Goal: Task Accomplishment & Management: Use online tool/utility

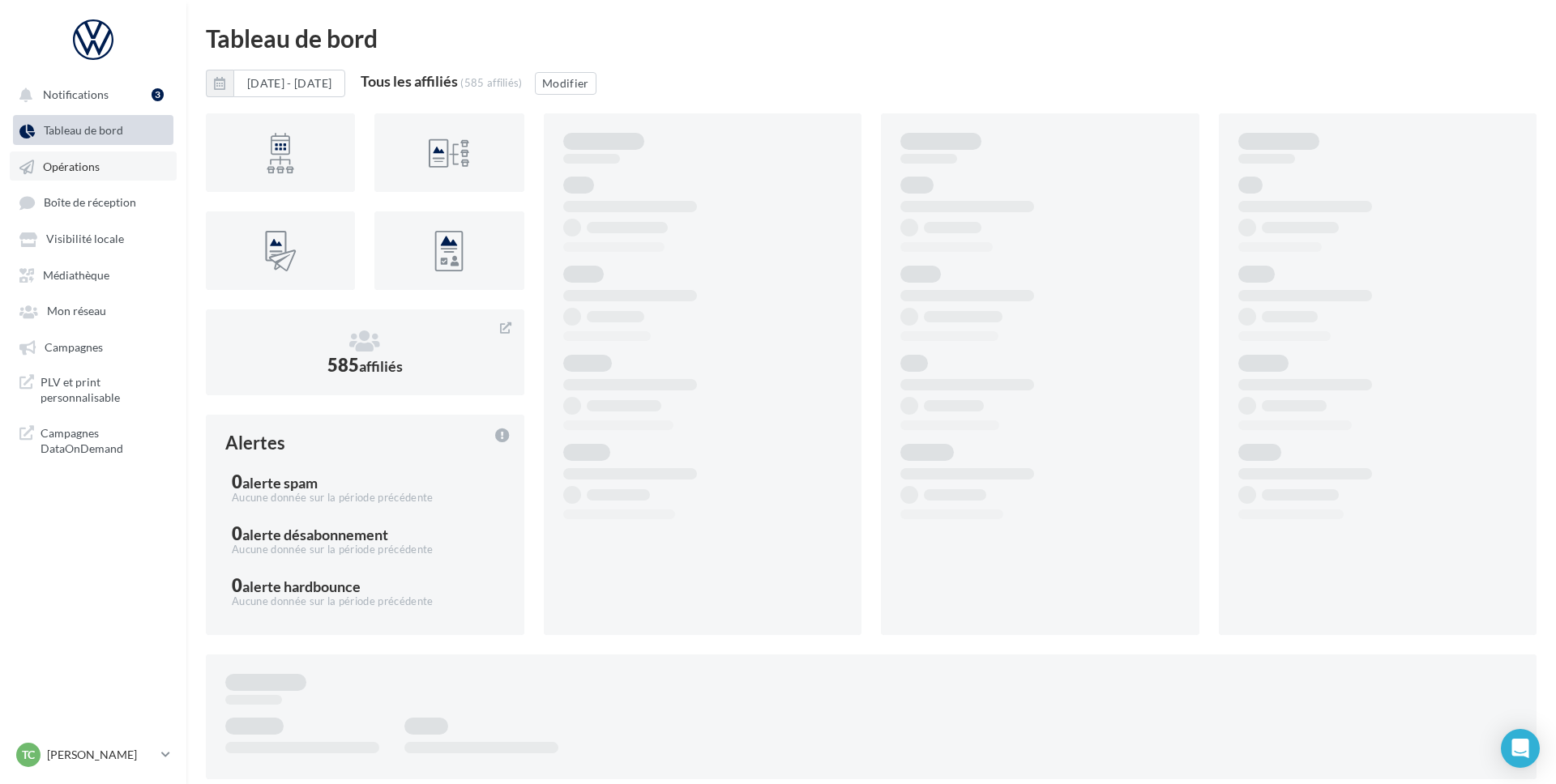
click at [70, 163] on span "Opérations" at bounding box center [71, 166] width 57 height 13
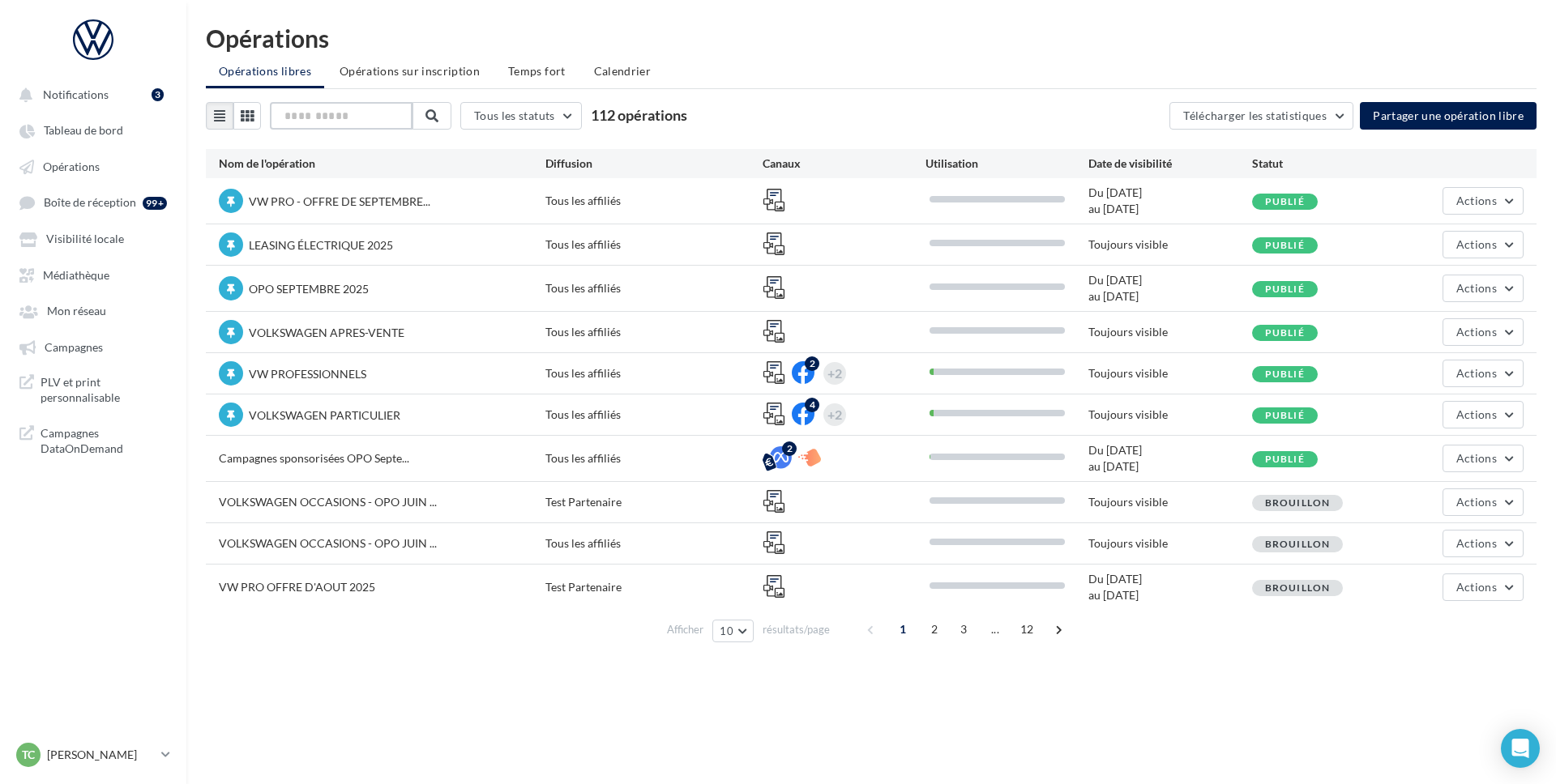
click at [337, 120] on input "text" at bounding box center [340, 116] width 143 height 28
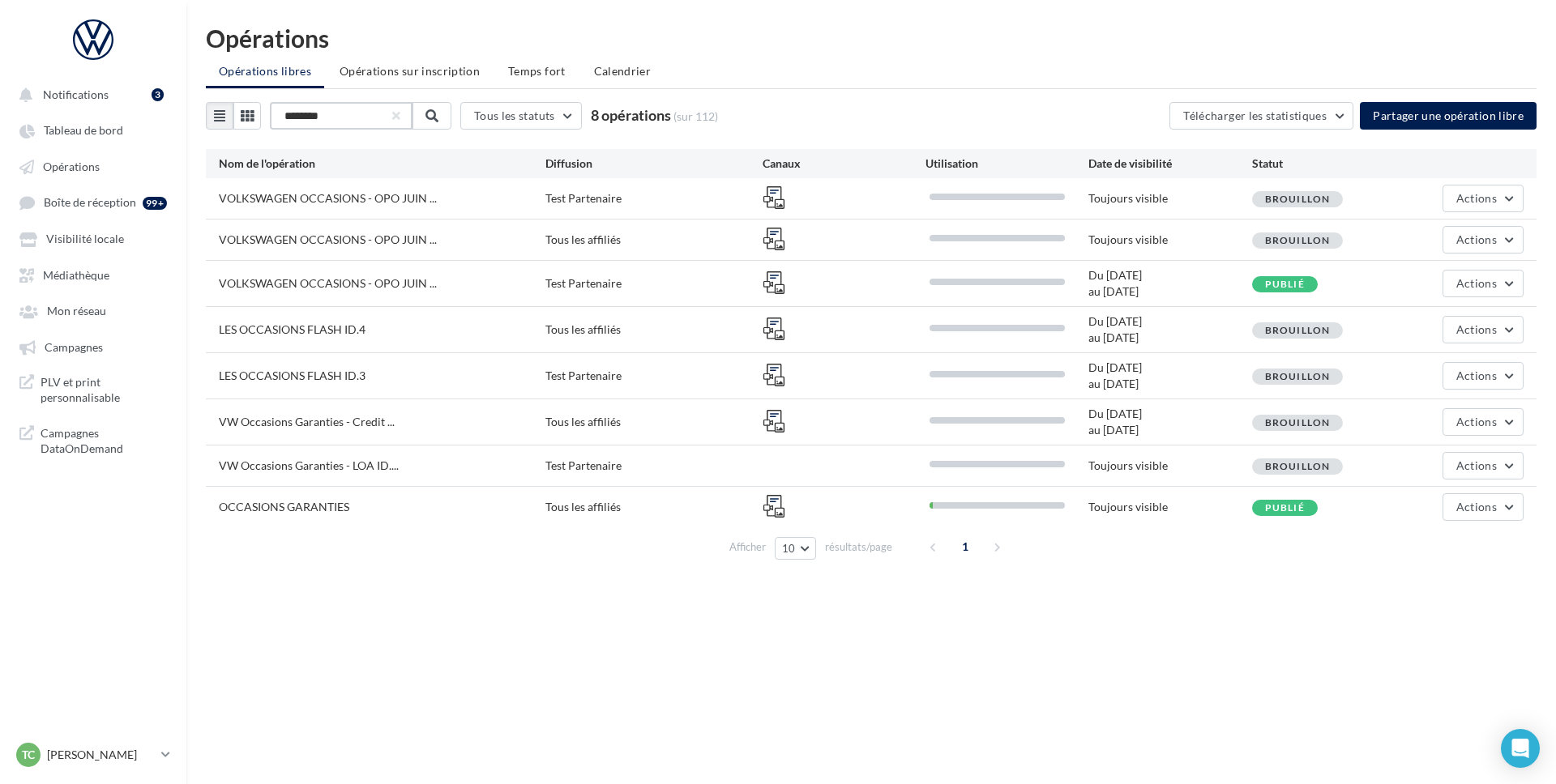
type input "********"
click at [270, 509] on span "OCCASIONS GARANTIES" at bounding box center [284, 507] width 130 height 13
click at [323, 115] on input "********" at bounding box center [340, 116] width 143 height 28
click at [63, 155] on link "Opérations" at bounding box center [93, 166] width 167 height 29
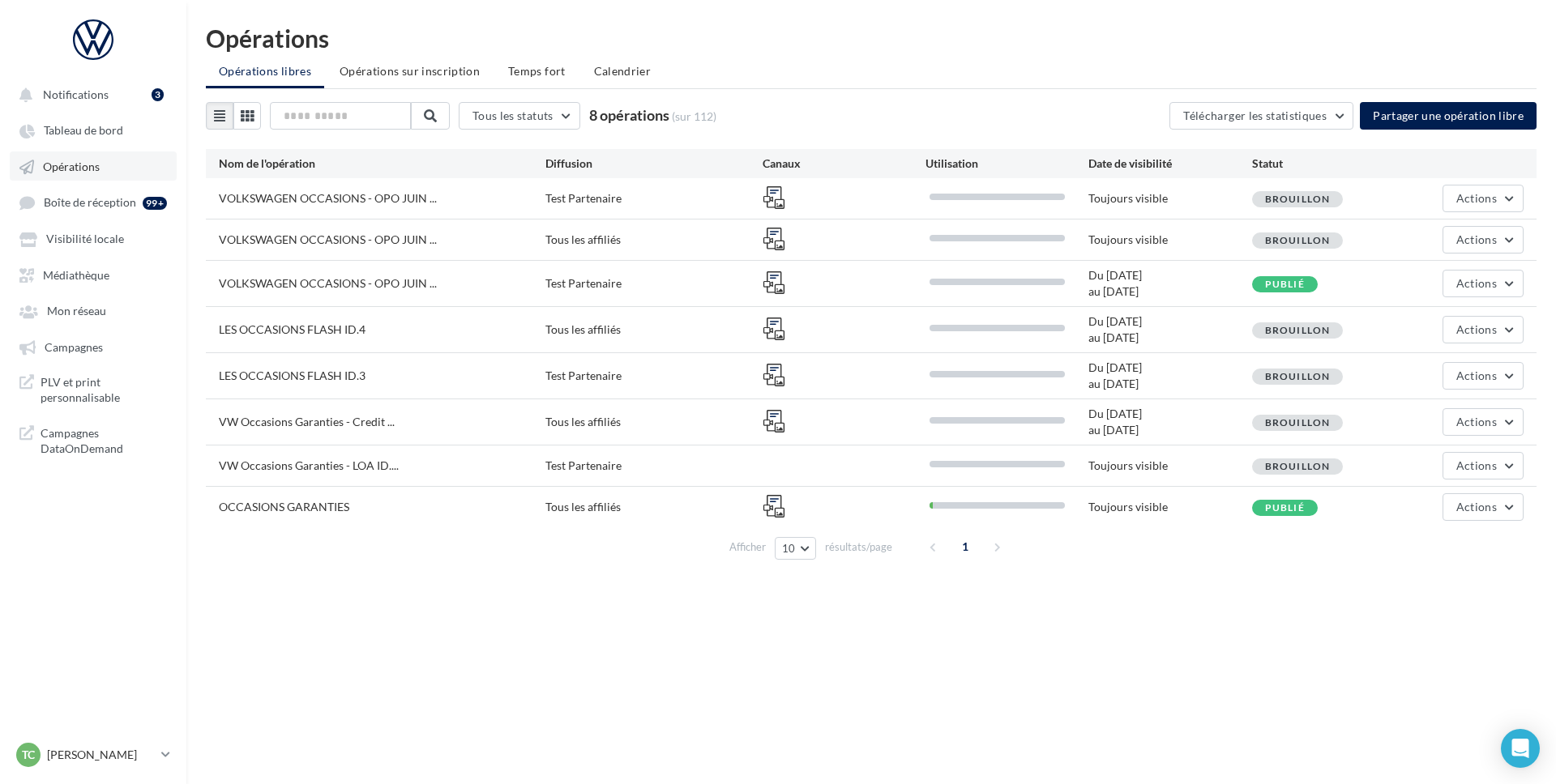
click at [75, 162] on span "Opérations" at bounding box center [71, 166] width 57 height 13
click at [80, 207] on span "Boîte de réception" at bounding box center [90, 202] width 93 height 13
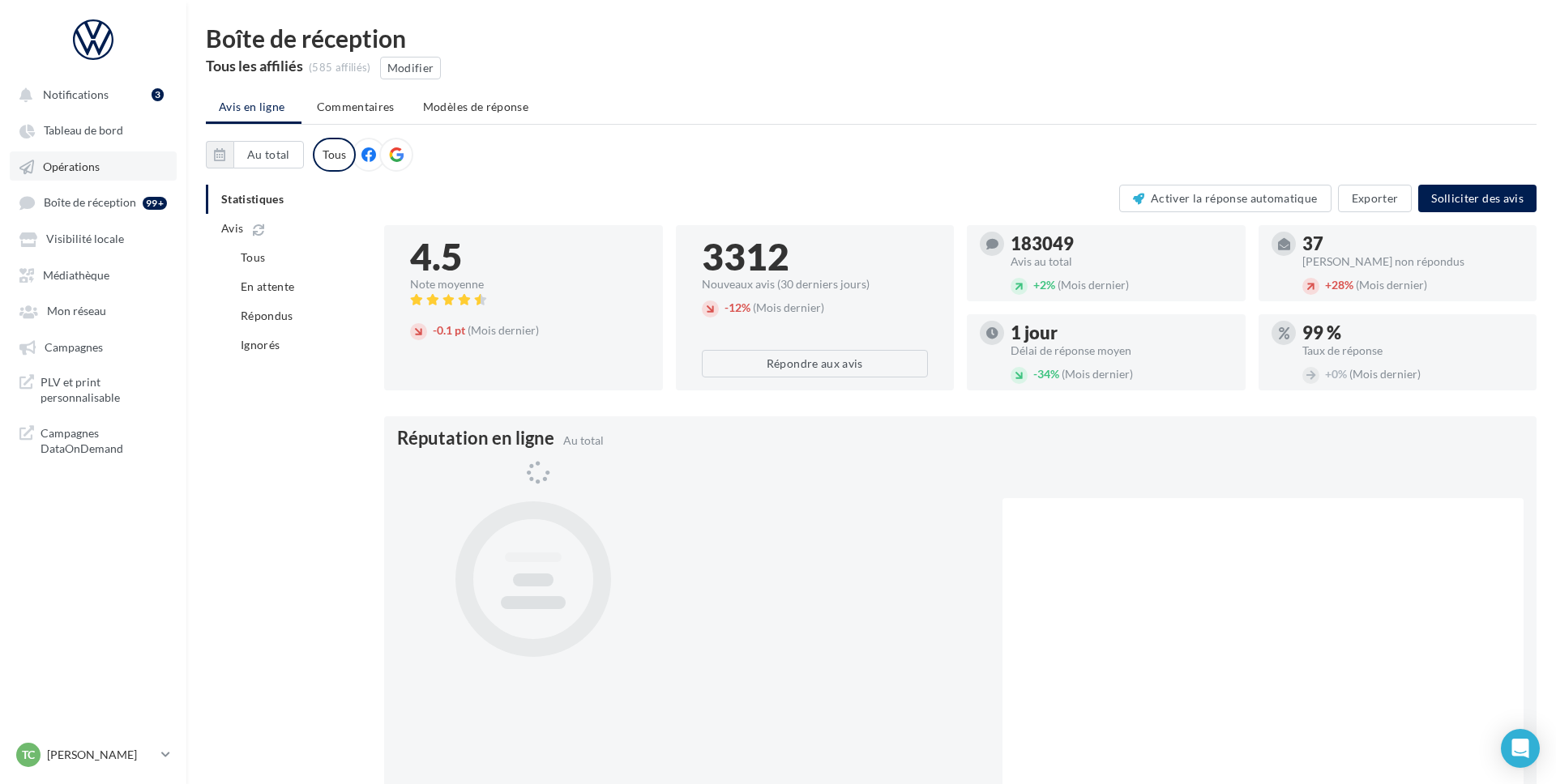
click at [74, 160] on span "Opérations" at bounding box center [71, 166] width 57 height 13
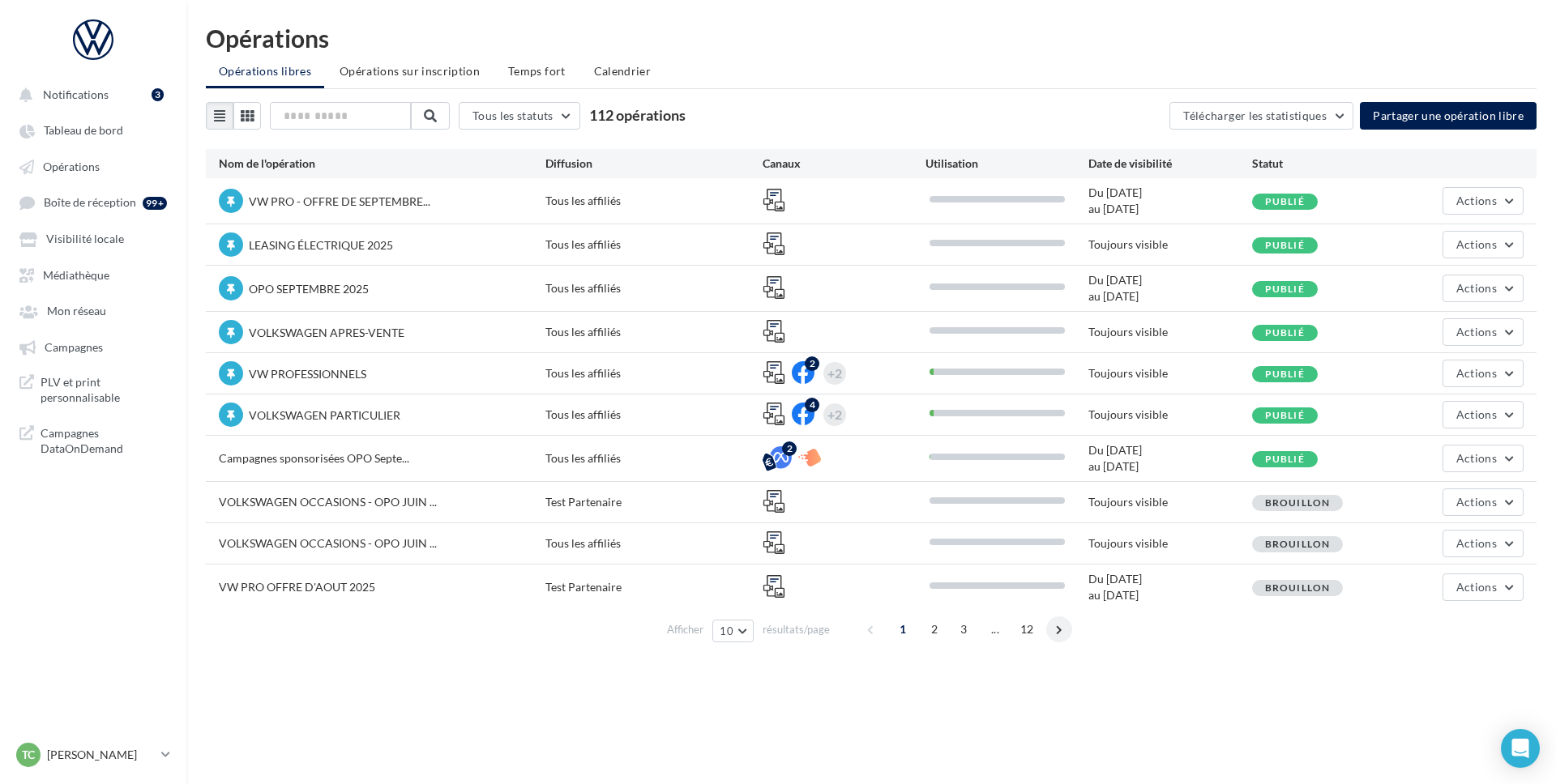
click at [1056, 631] on span at bounding box center [1059, 630] width 26 height 26
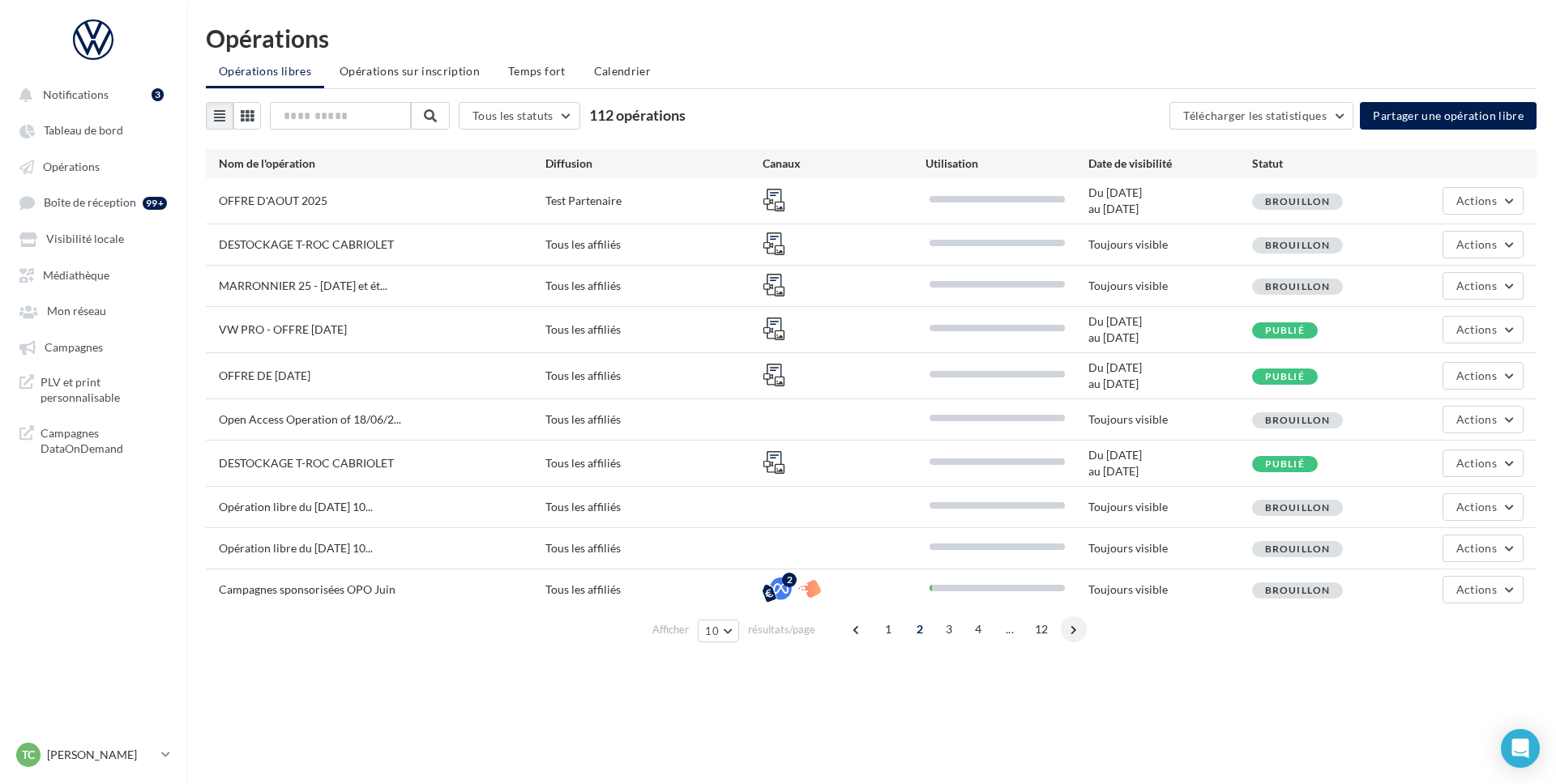
click at [1075, 630] on span at bounding box center [1074, 630] width 26 height 26
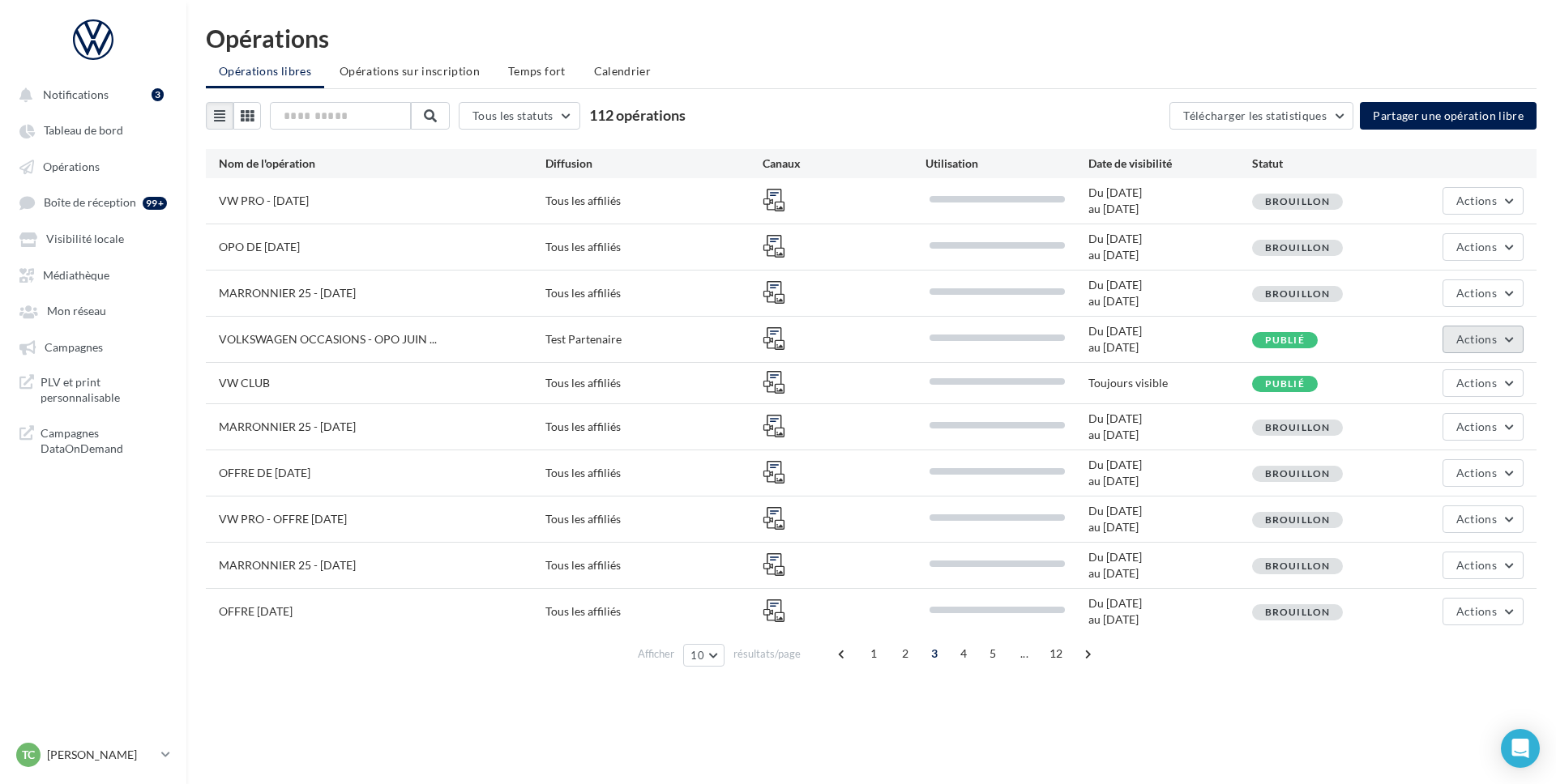
click at [1511, 339] on button "Actions" at bounding box center [1483, 339] width 81 height 28
click at [1421, 466] on button "Dépublier" at bounding box center [1443, 462] width 162 height 42
click at [1085, 655] on span at bounding box center [1088, 654] width 26 height 26
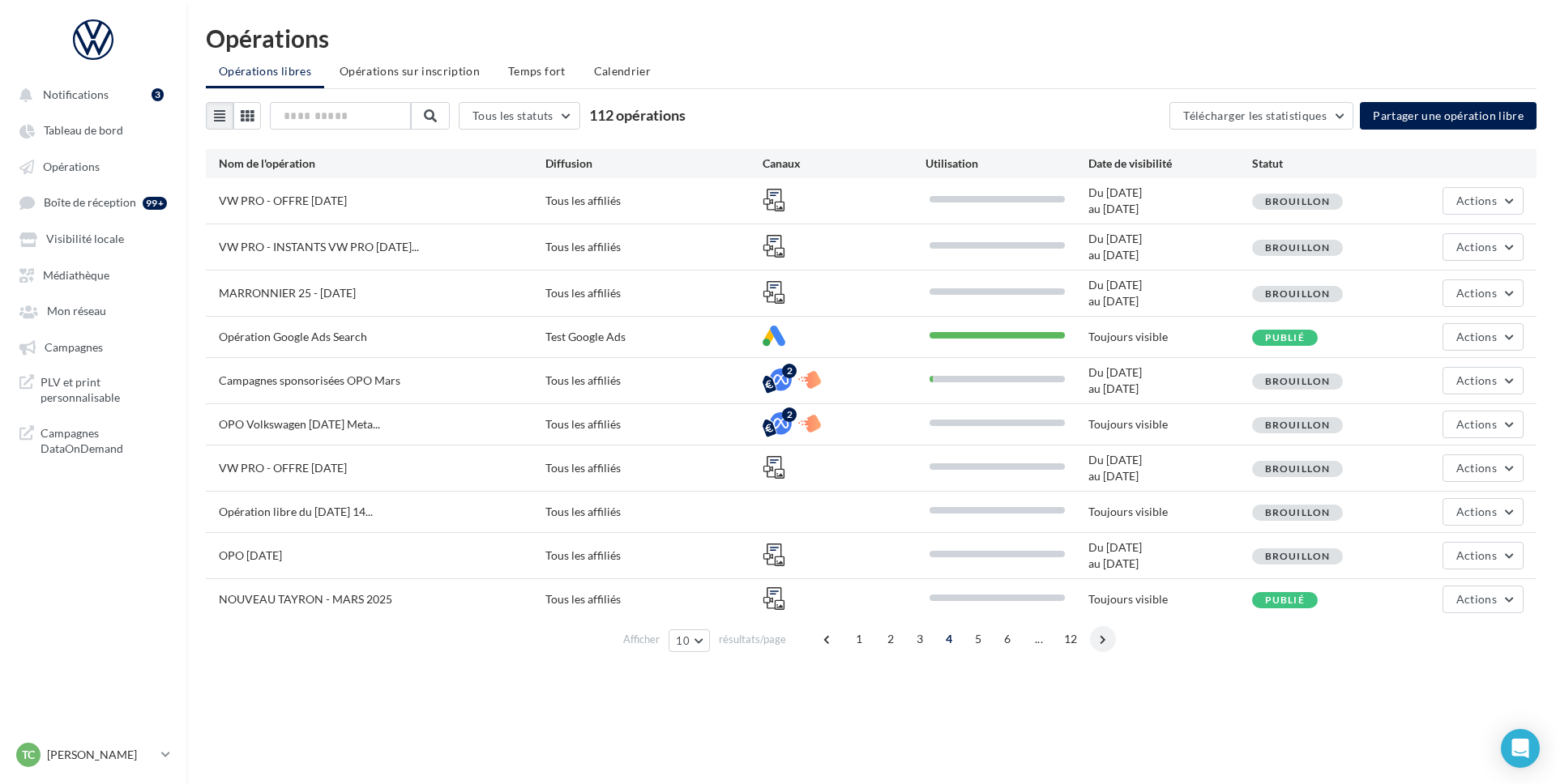
click at [1106, 643] on span at bounding box center [1102, 639] width 26 height 26
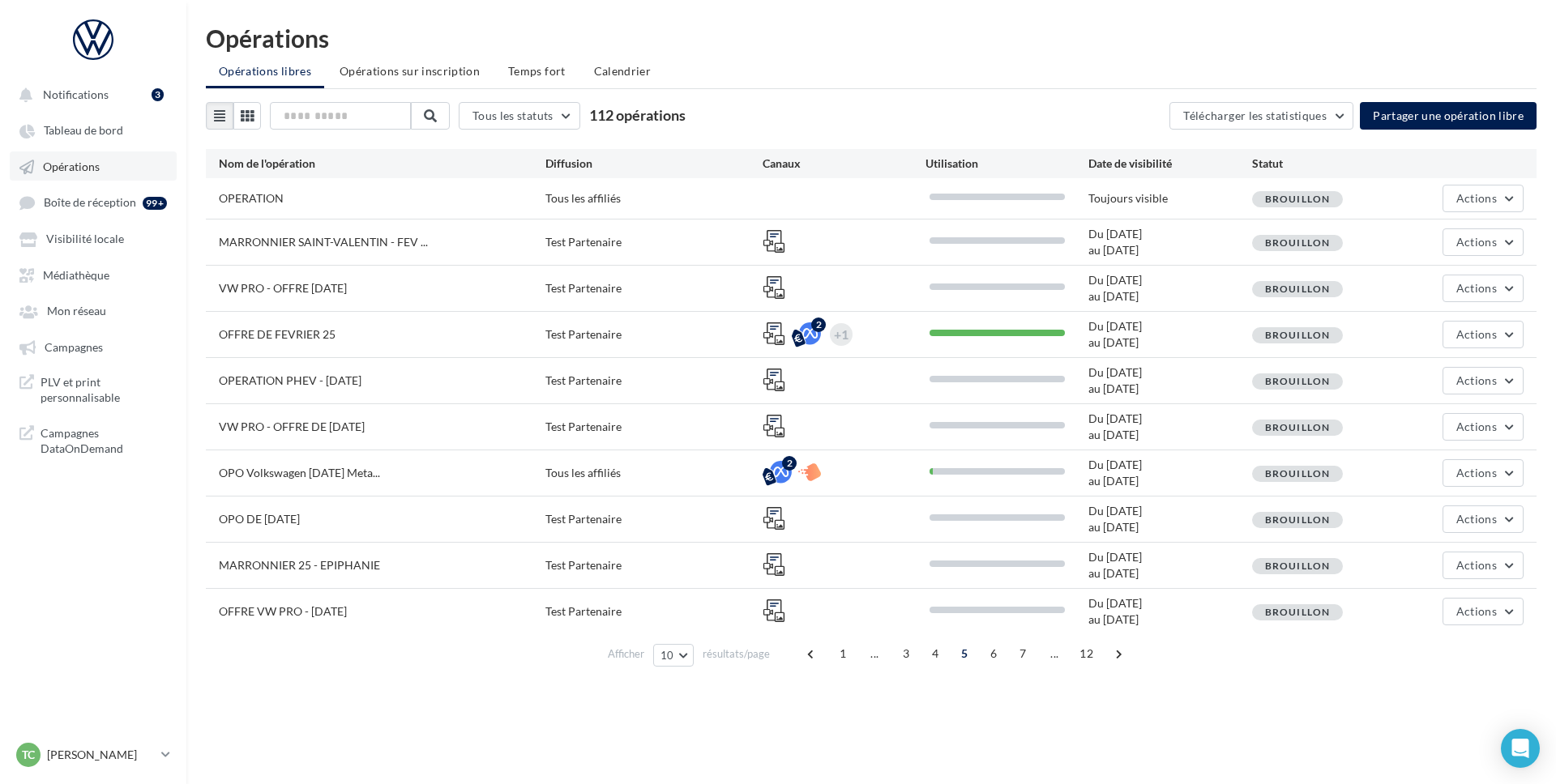
click at [74, 171] on span "Opérations" at bounding box center [71, 166] width 57 height 13
click at [73, 169] on span "Opérations" at bounding box center [71, 166] width 57 height 13
click at [53, 289] on ul "Notifications 3 Tableau de bord Opérations Boîte de réception Campagnes" at bounding box center [93, 270] width 185 height 396
click at [53, 288] on link "Médiathèque" at bounding box center [93, 275] width 167 height 29
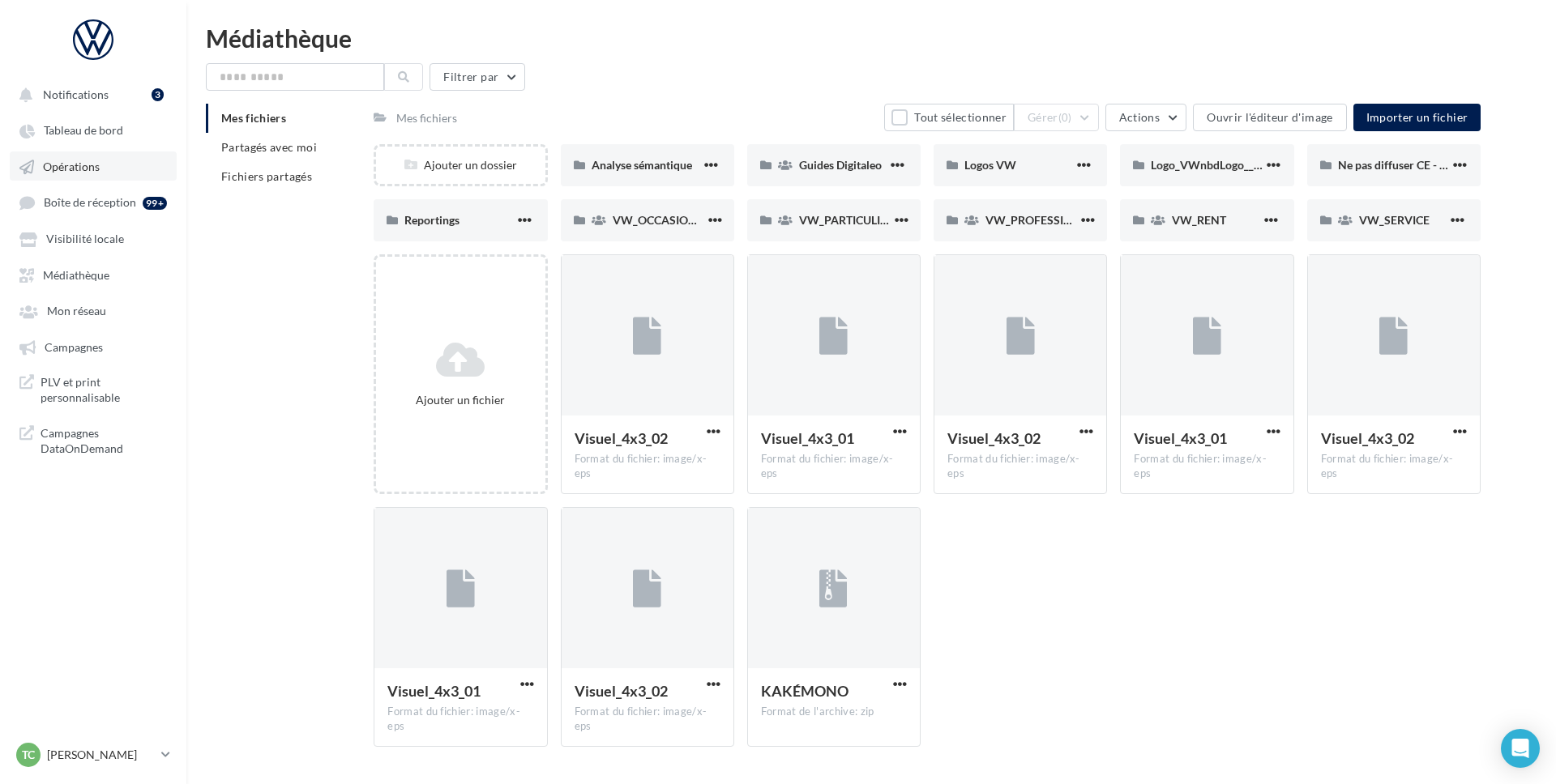
click at [68, 168] on span "Opérations" at bounding box center [71, 166] width 57 height 13
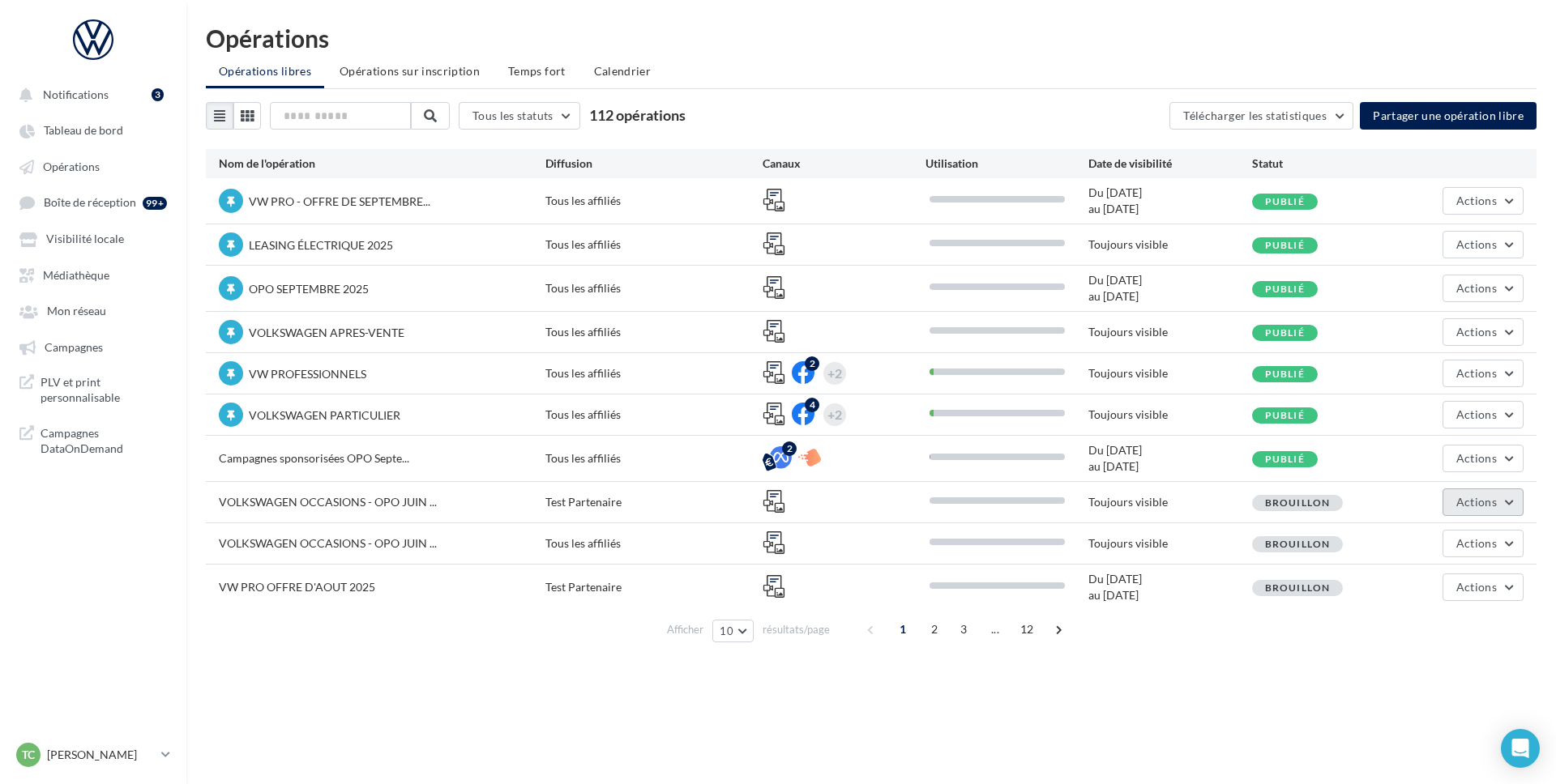
click at [1510, 501] on button "Actions" at bounding box center [1483, 502] width 81 height 28
click at [1405, 617] on button "Supprimer" at bounding box center [1443, 624] width 162 height 42
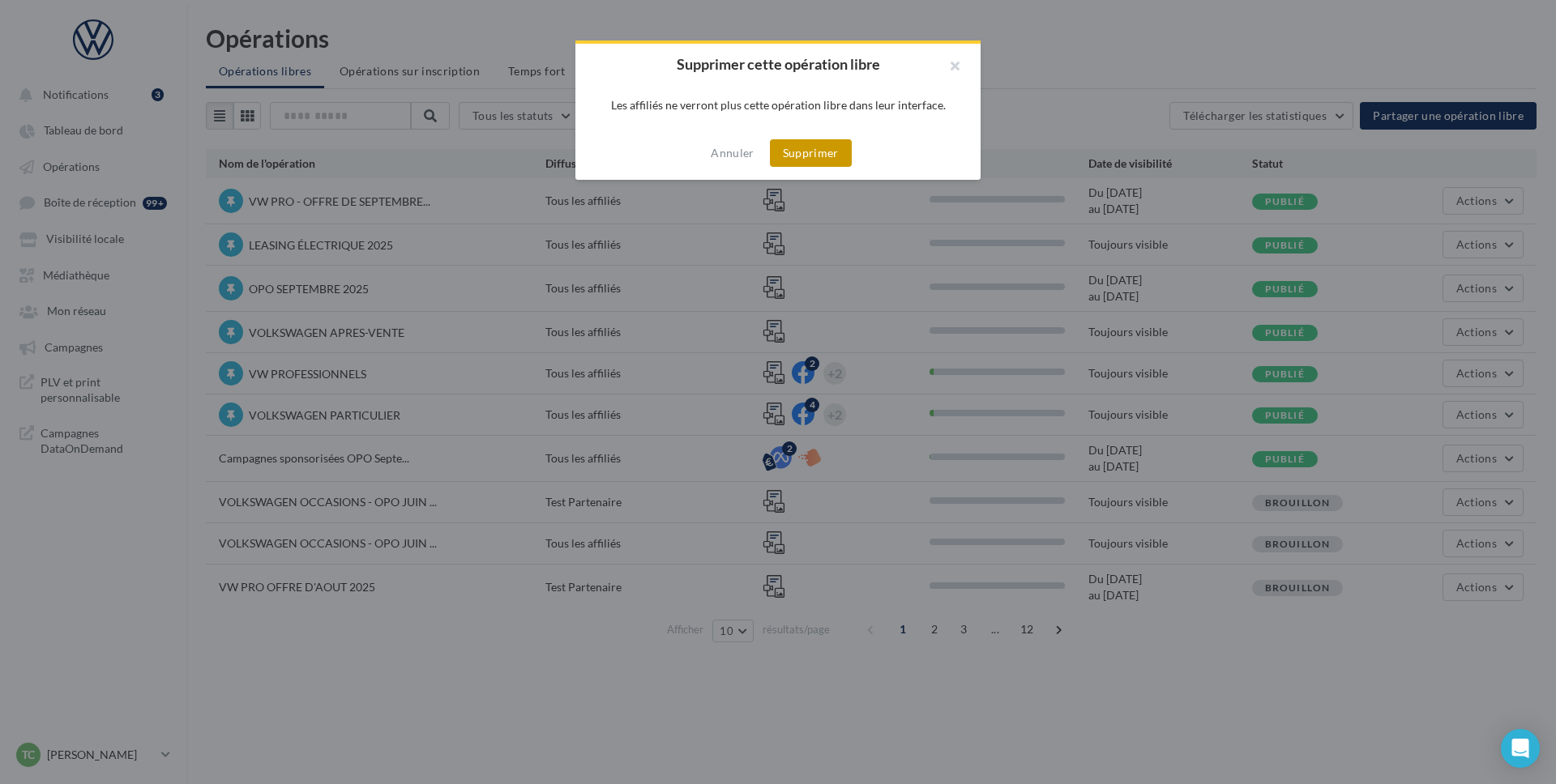
click at [830, 149] on button "Supprimer" at bounding box center [810, 153] width 82 height 28
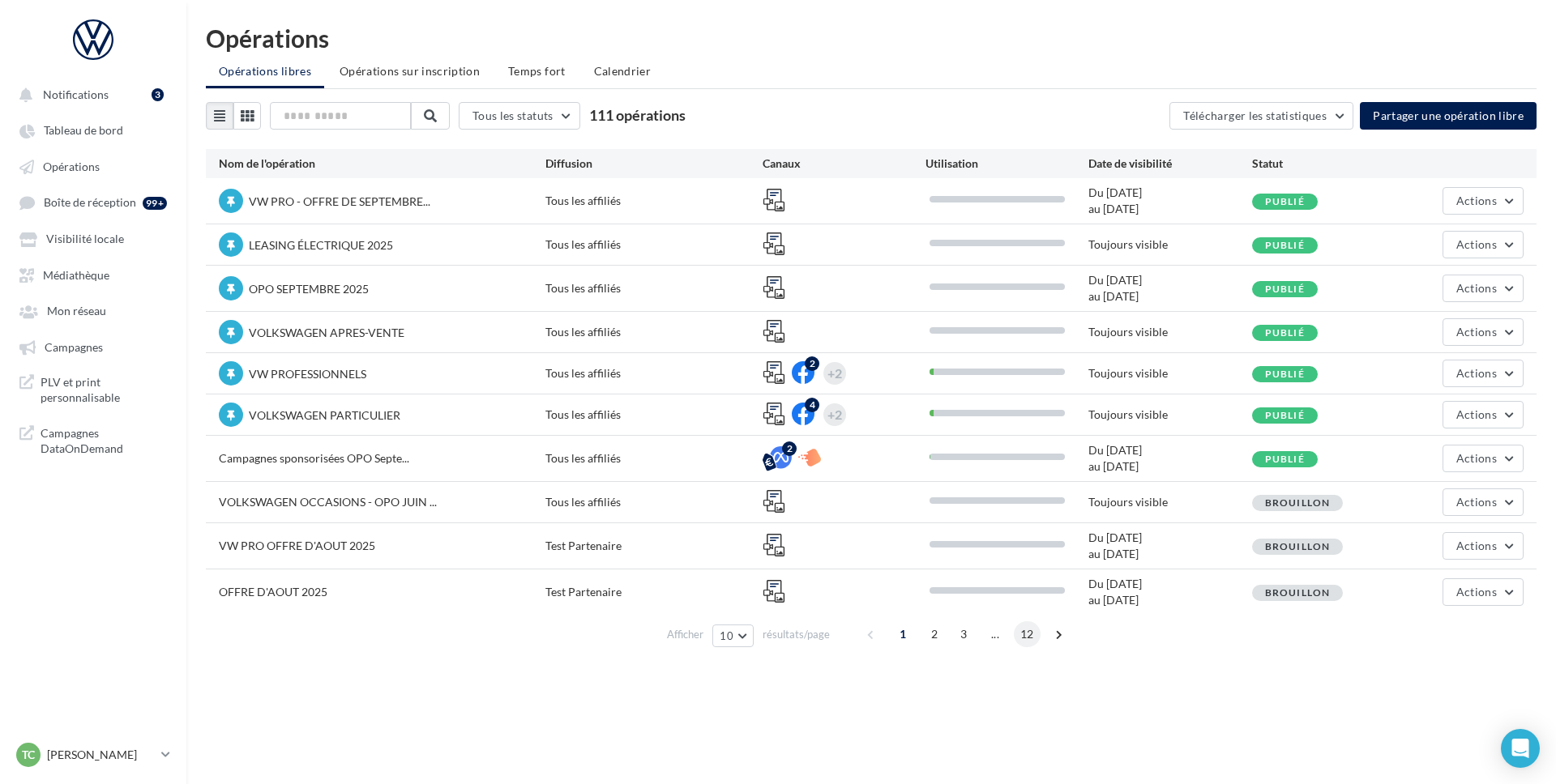
click at [1025, 637] on span "12" at bounding box center [1028, 634] width 27 height 26
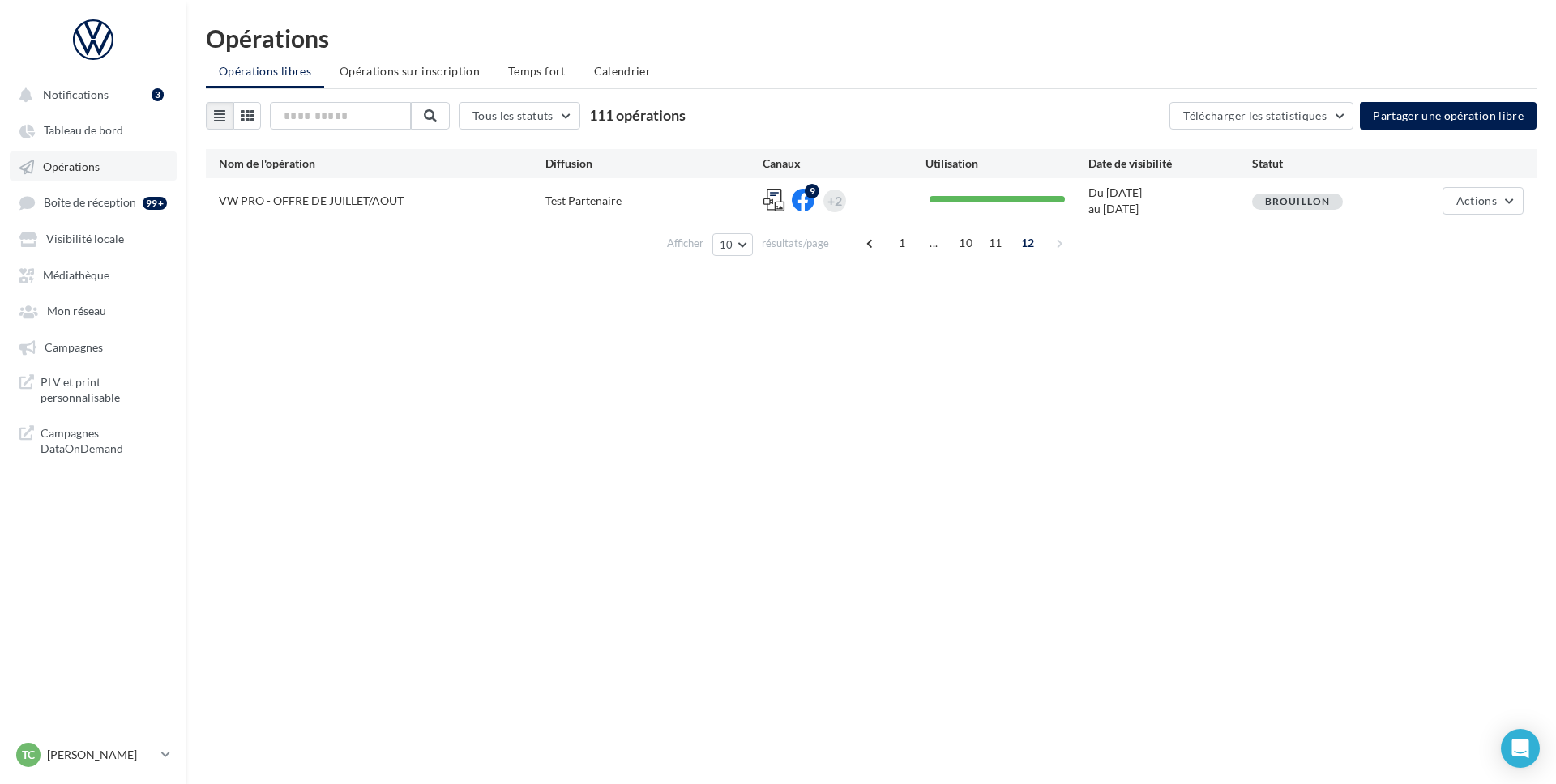
click at [84, 171] on span "Opérations" at bounding box center [71, 166] width 57 height 13
click at [85, 160] on span "Opérations" at bounding box center [71, 166] width 57 height 13
click at [75, 235] on span "Visibilité locale" at bounding box center [84, 239] width 78 height 13
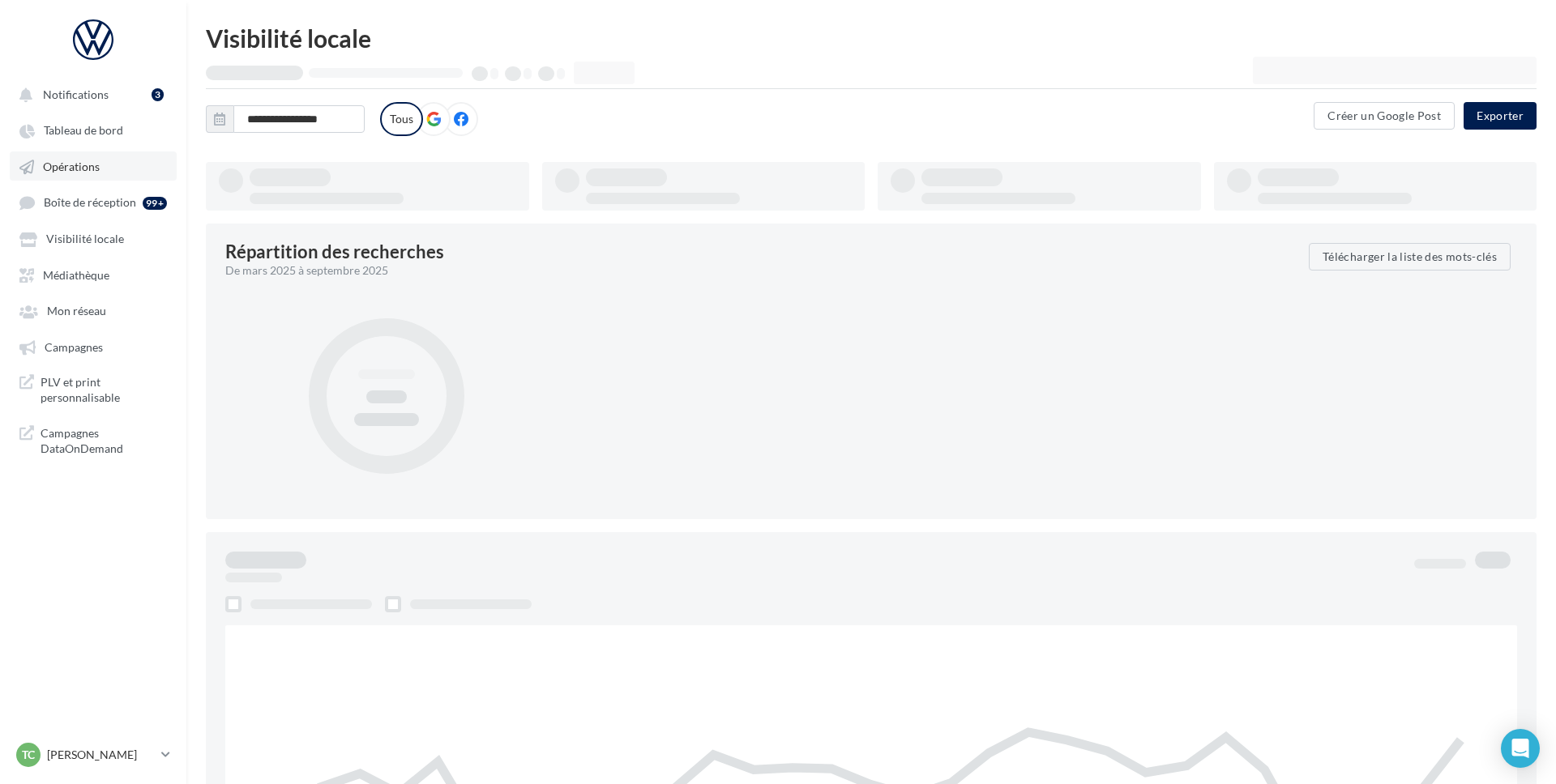
click at [66, 171] on span "Opérations" at bounding box center [71, 166] width 57 height 13
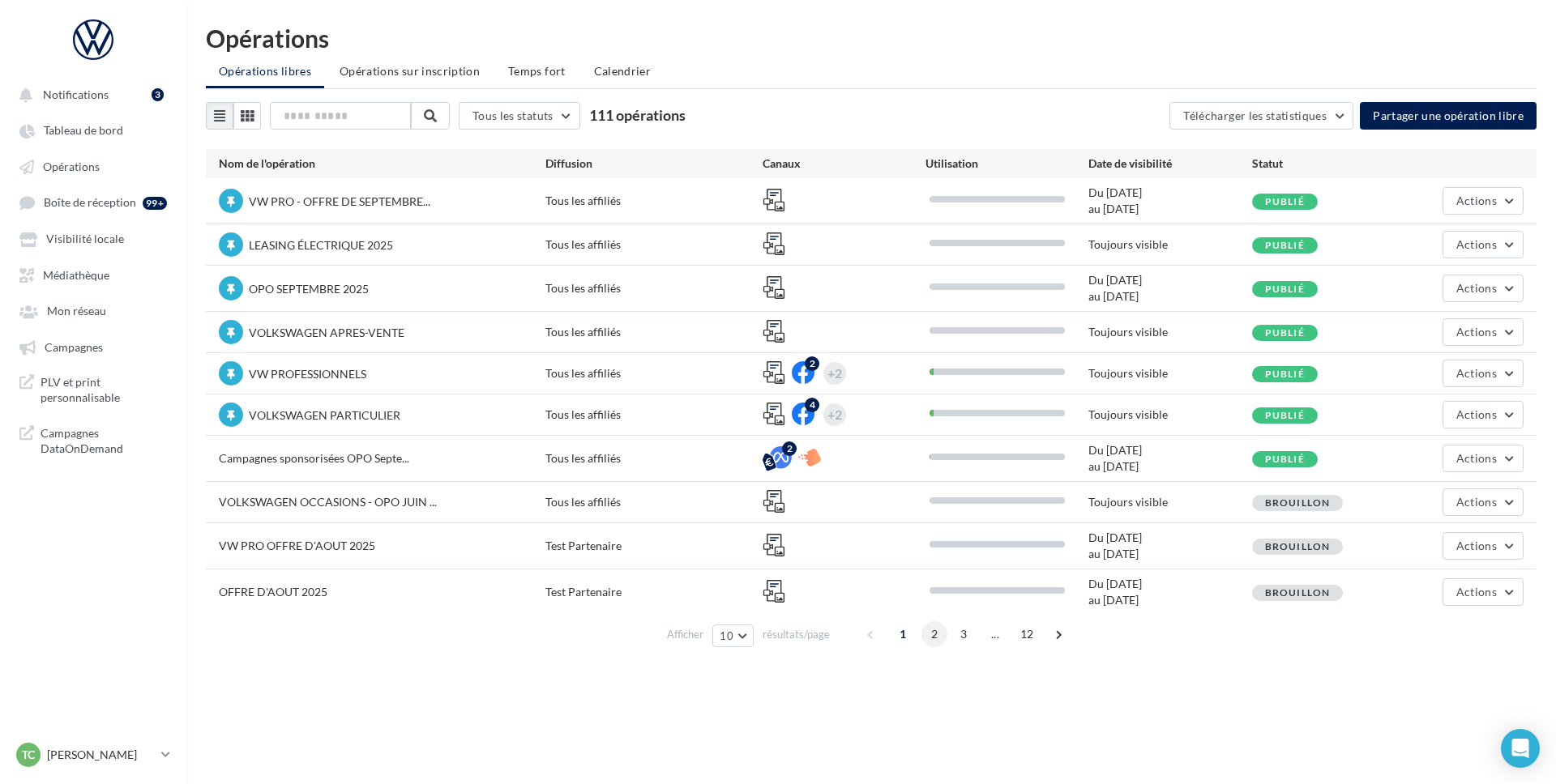
click at [928, 637] on span "2" at bounding box center [934, 634] width 26 height 26
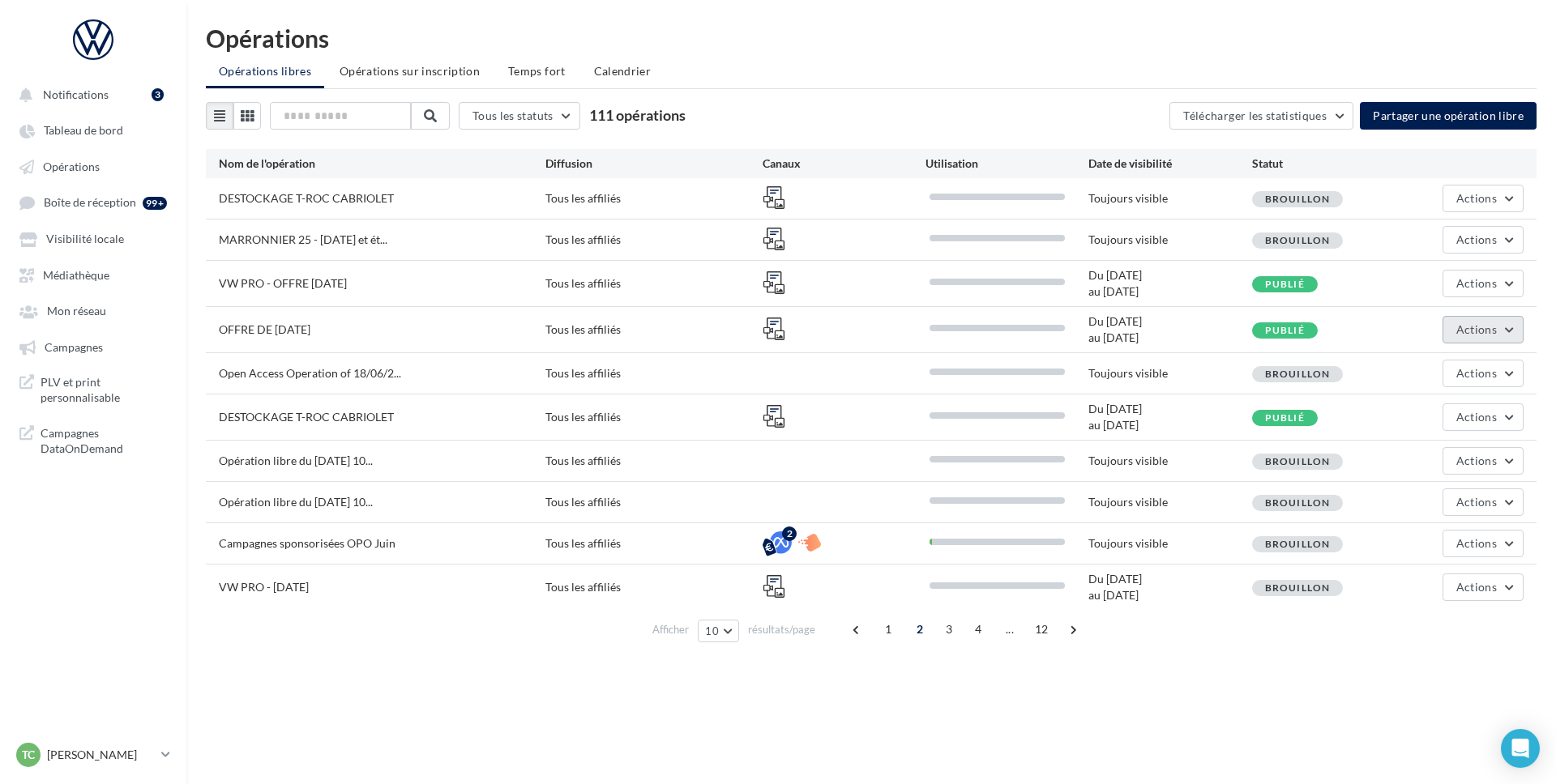
click at [1512, 334] on button "Actions" at bounding box center [1483, 330] width 81 height 28
click at [1421, 447] on button "Dépublier" at bounding box center [1443, 452] width 162 height 42
click at [1512, 285] on button "Actions" at bounding box center [1483, 283] width 81 height 28
click at [1417, 401] on button "Dépublier" at bounding box center [1443, 406] width 162 height 42
click at [1070, 633] on span at bounding box center [1074, 630] width 26 height 26
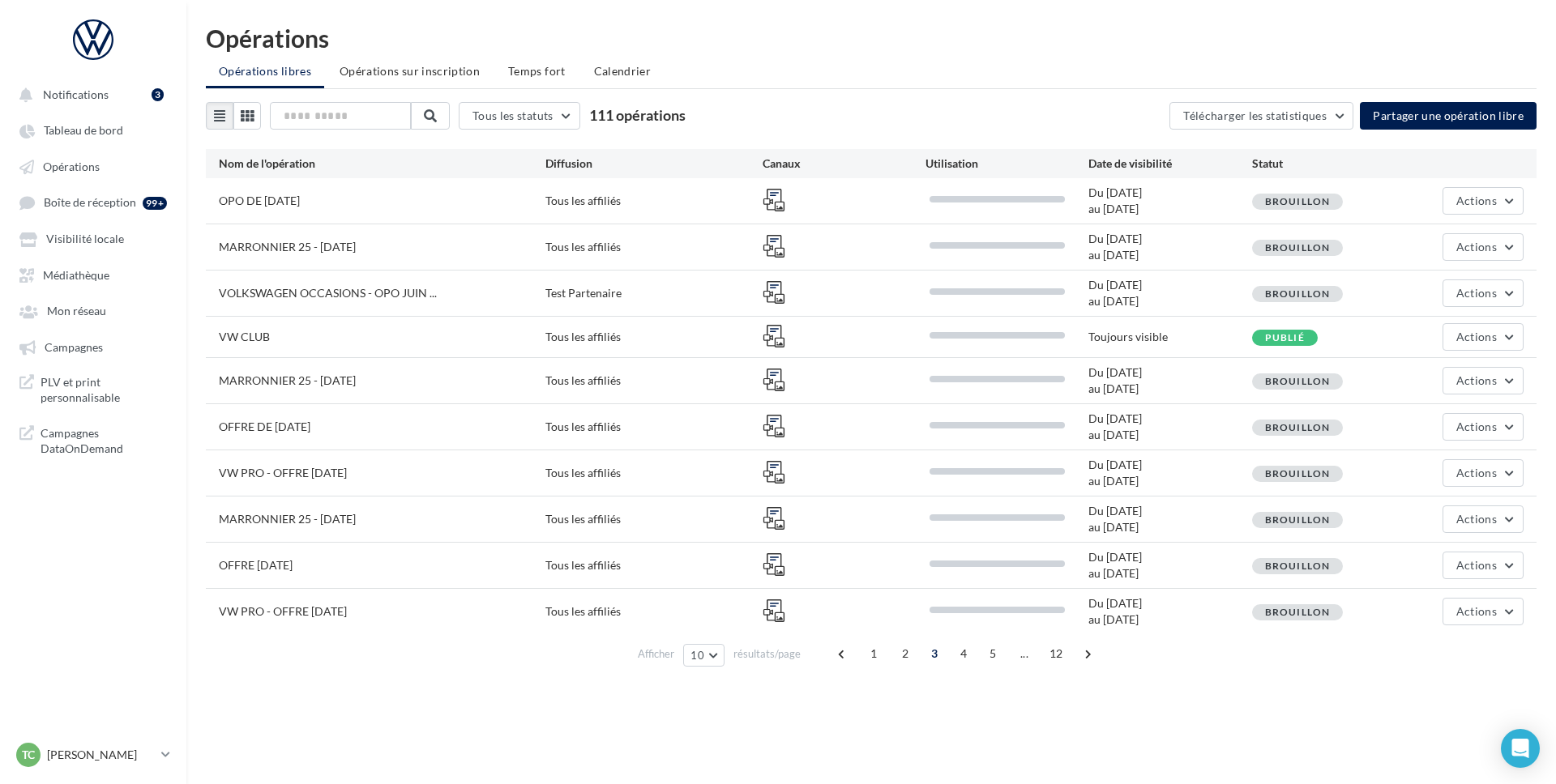
click at [496, 468] on div "VW PRO - OFFRE [DATE]" at bounding box center [383, 475] width 327 height 20
click at [1082, 654] on span at bounding box center [1088, 654] width 26 height 26
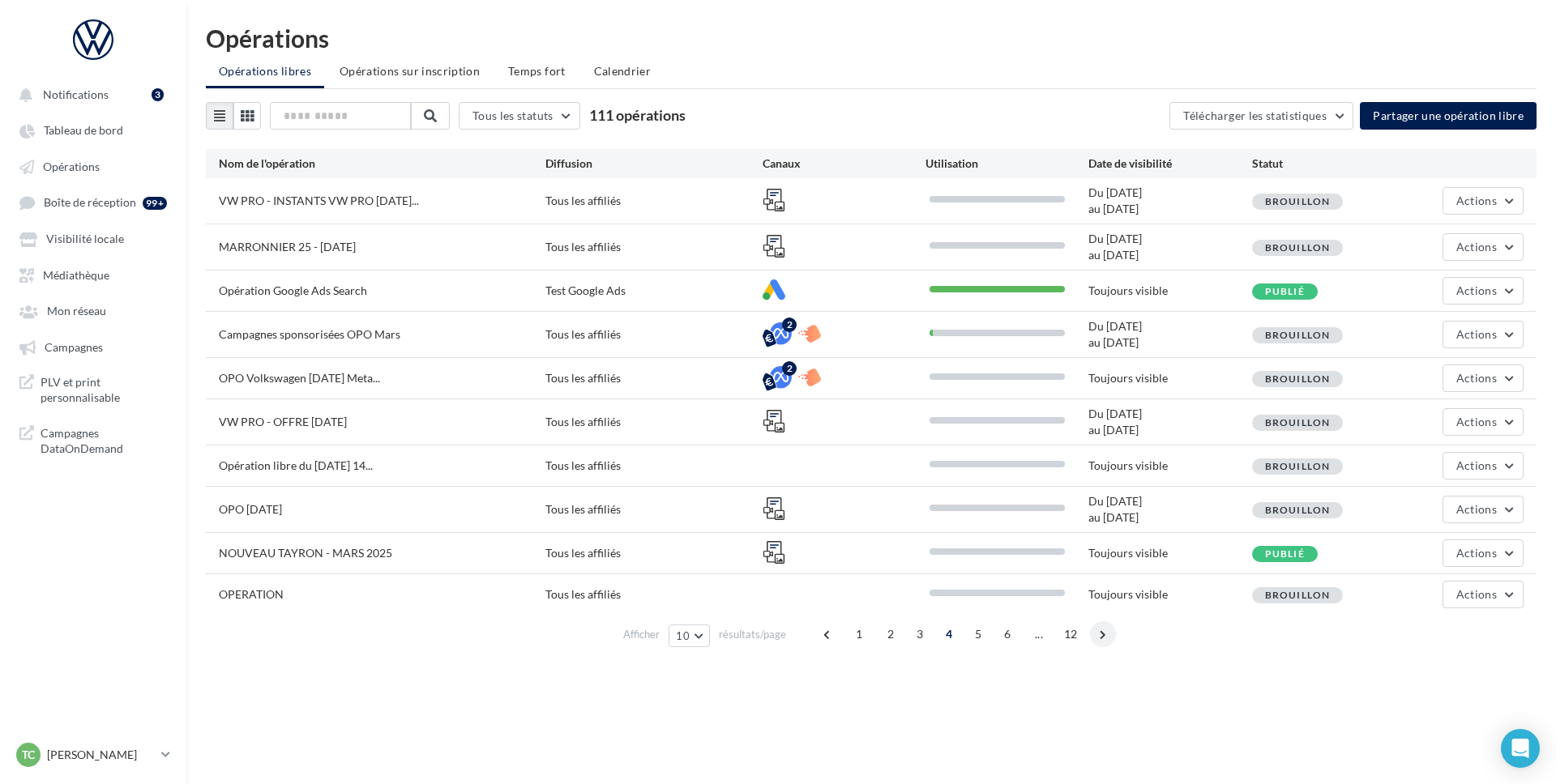
click at [1105, 637] on span at bounding box center [1102, 634] width 26 height 26
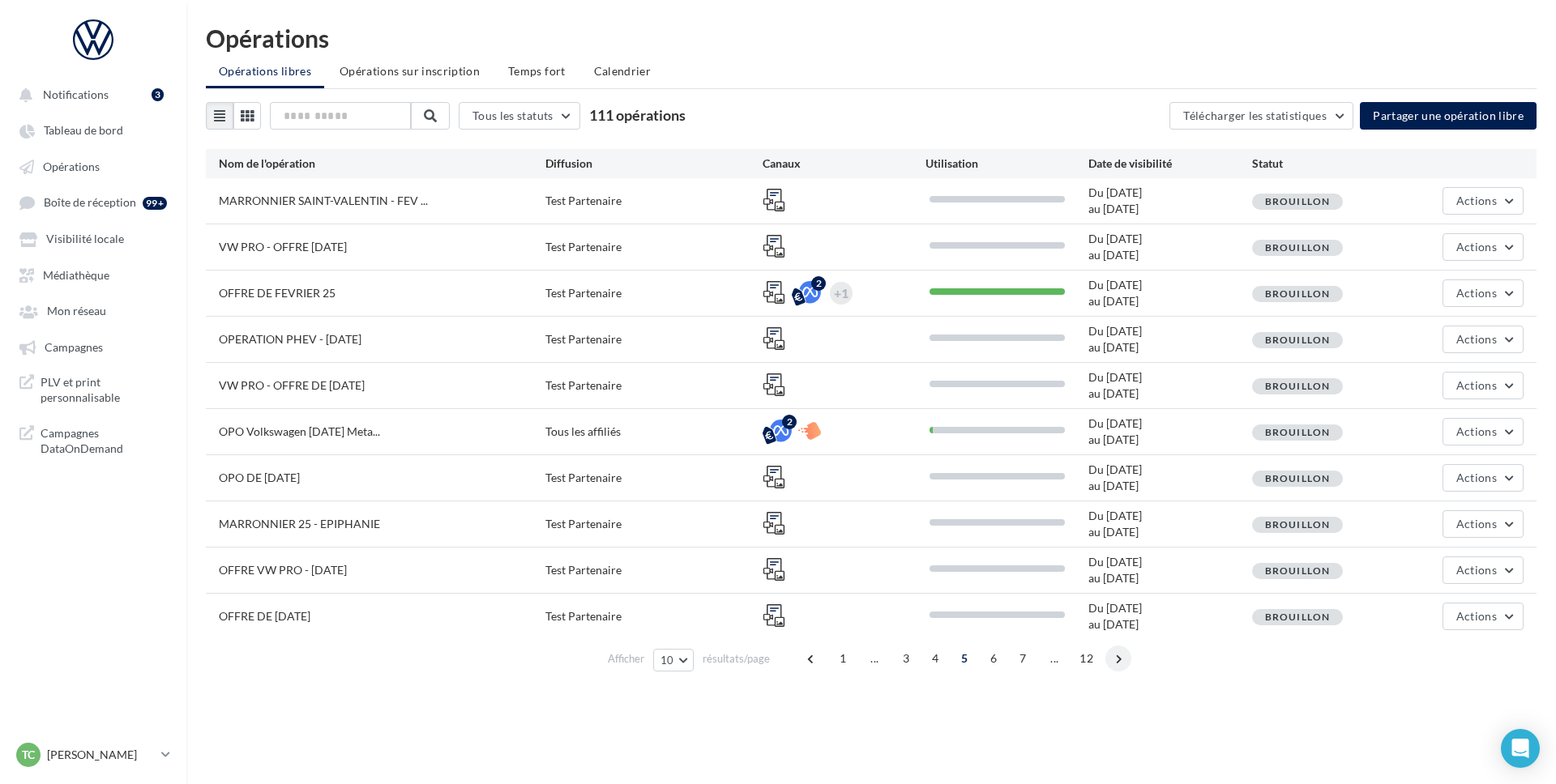
click at [1116, 666] on span at bounding box center [1118, 658] width 26 height 26
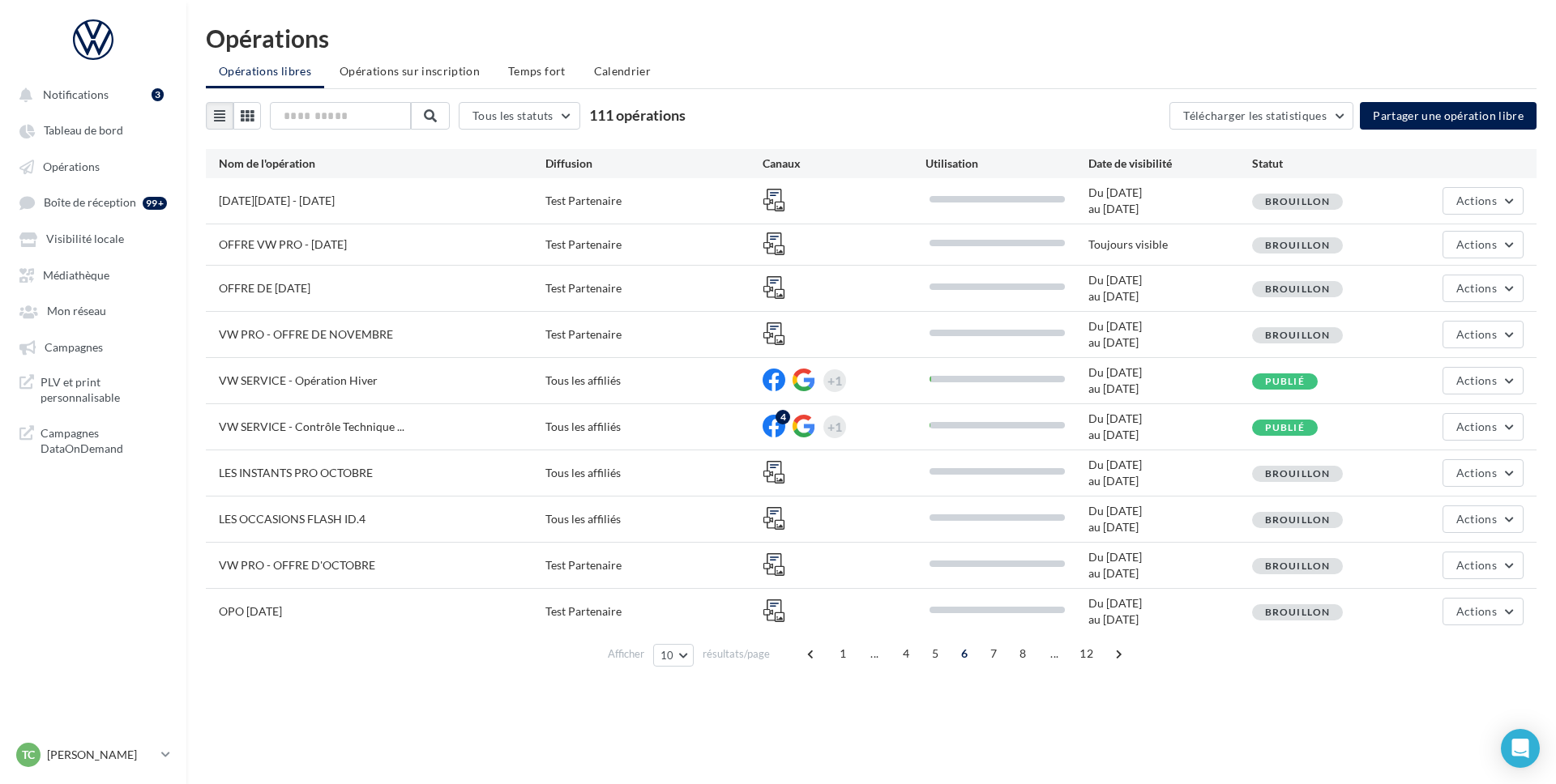
click at [1116, 666] on span at bounding box center [1118, 654] width 26 height 26
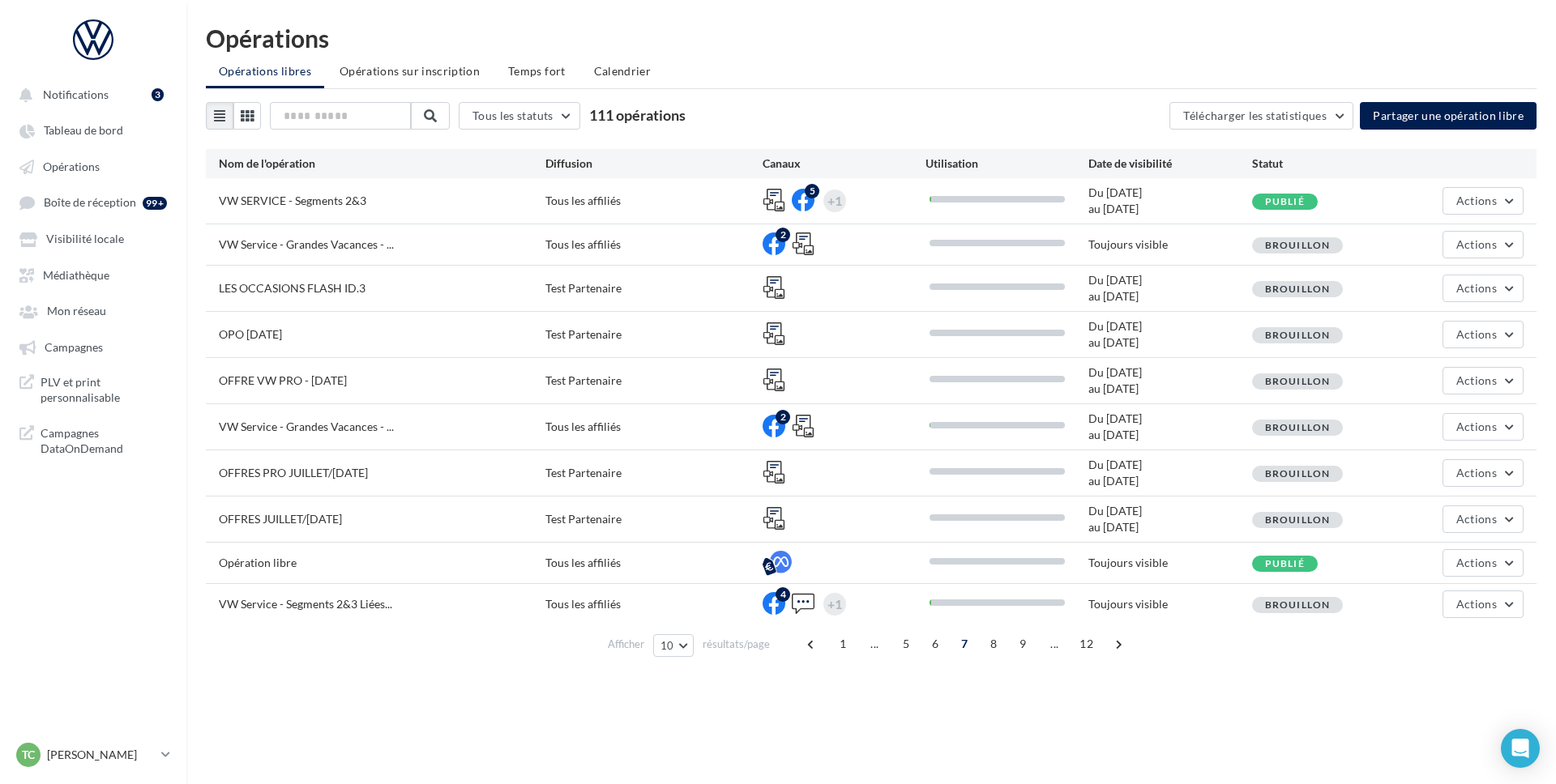
click at [1116, 667] on div "Opérations Opérations libres Opérations sur inscription Temps fort Calendrier T…" at bounding box center [871, 348] width 1370 height 644
click at [1117, 649] on span at bounding box center [1118, 644] width 26 height 26
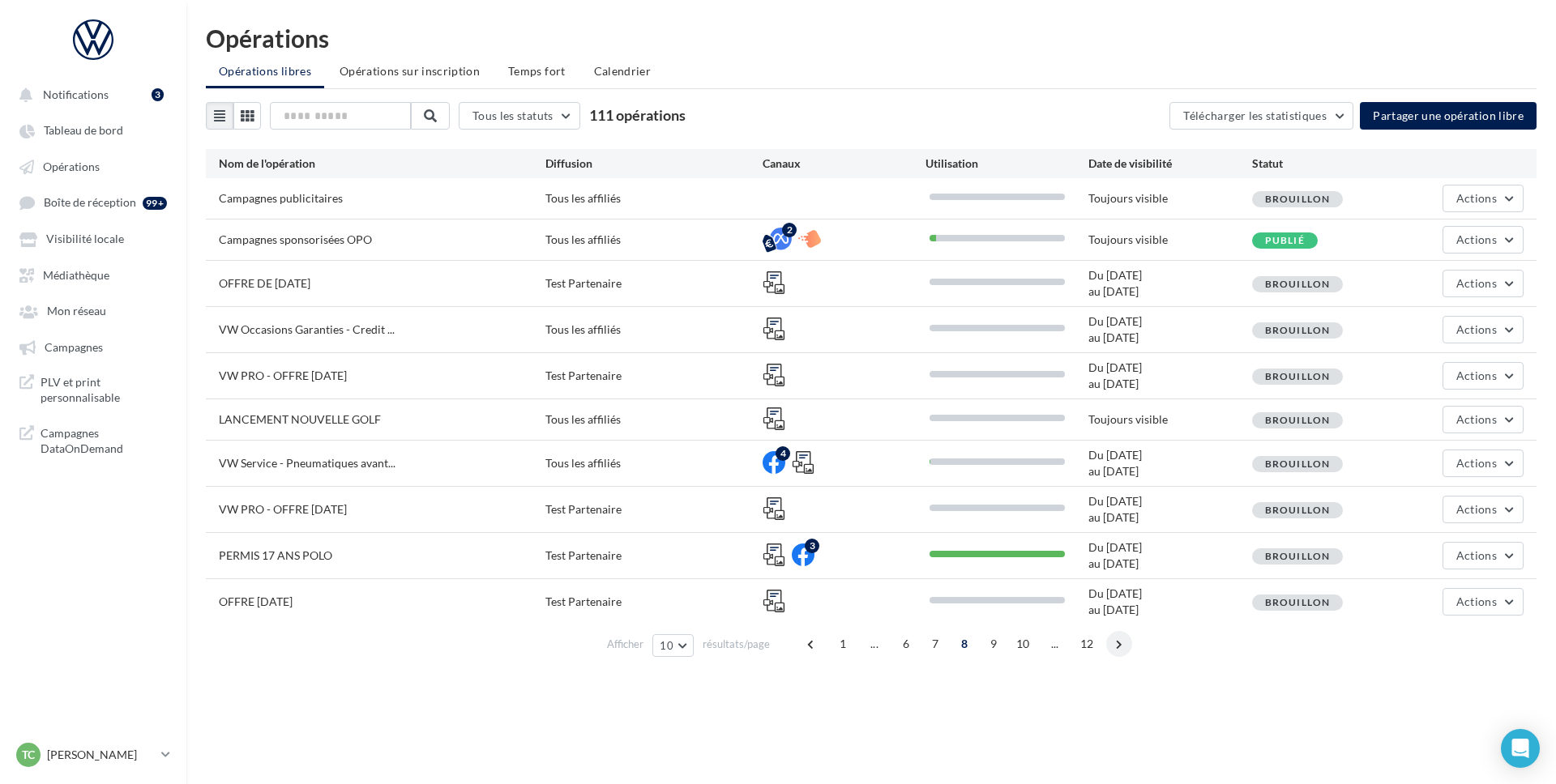
click at [1118, 646] on span at bounding box center [1118, 644] width 26 height 26
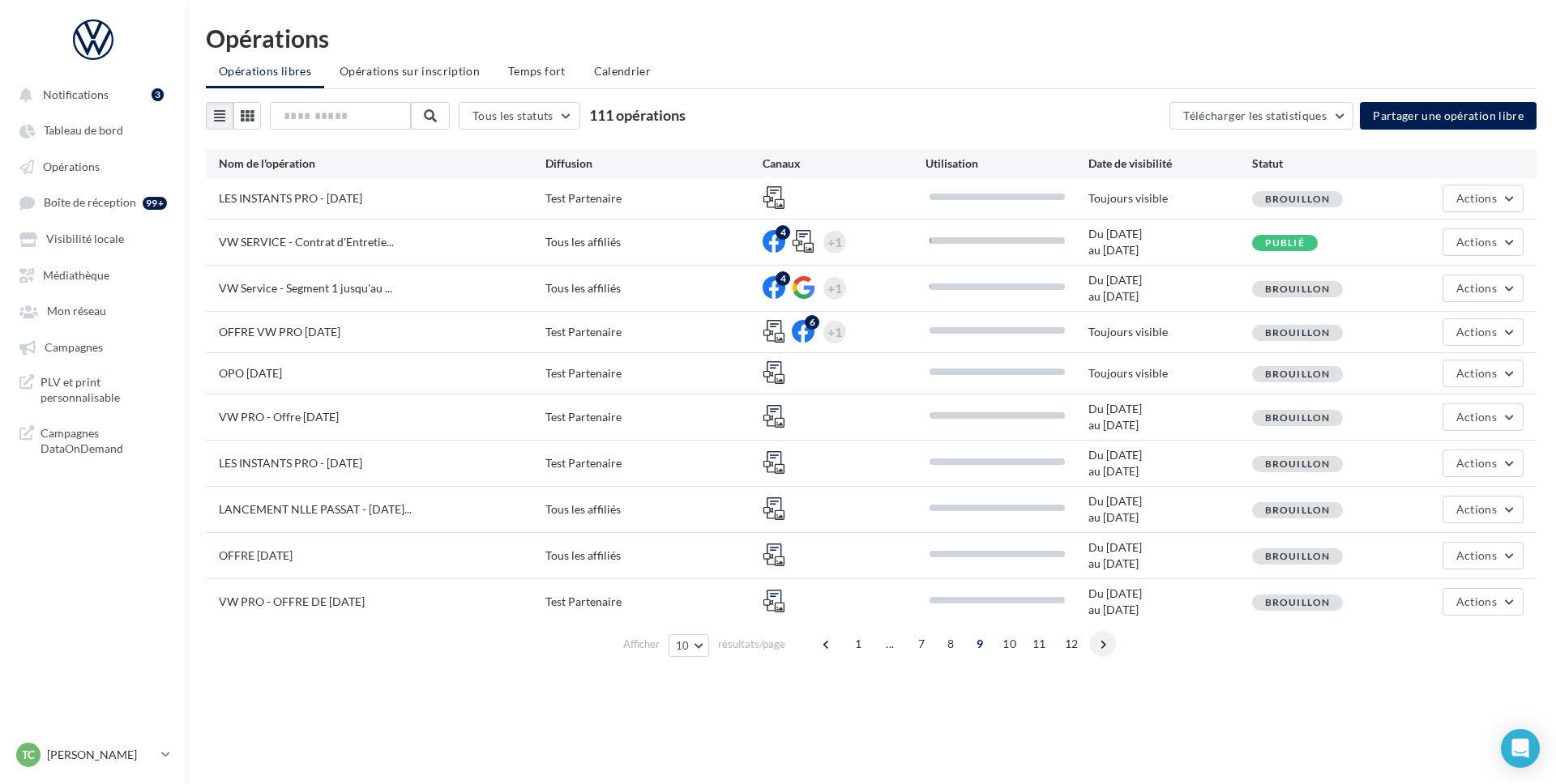
click at [1102, 642] on span at bounding box center [1102, 644] width 26 height 26
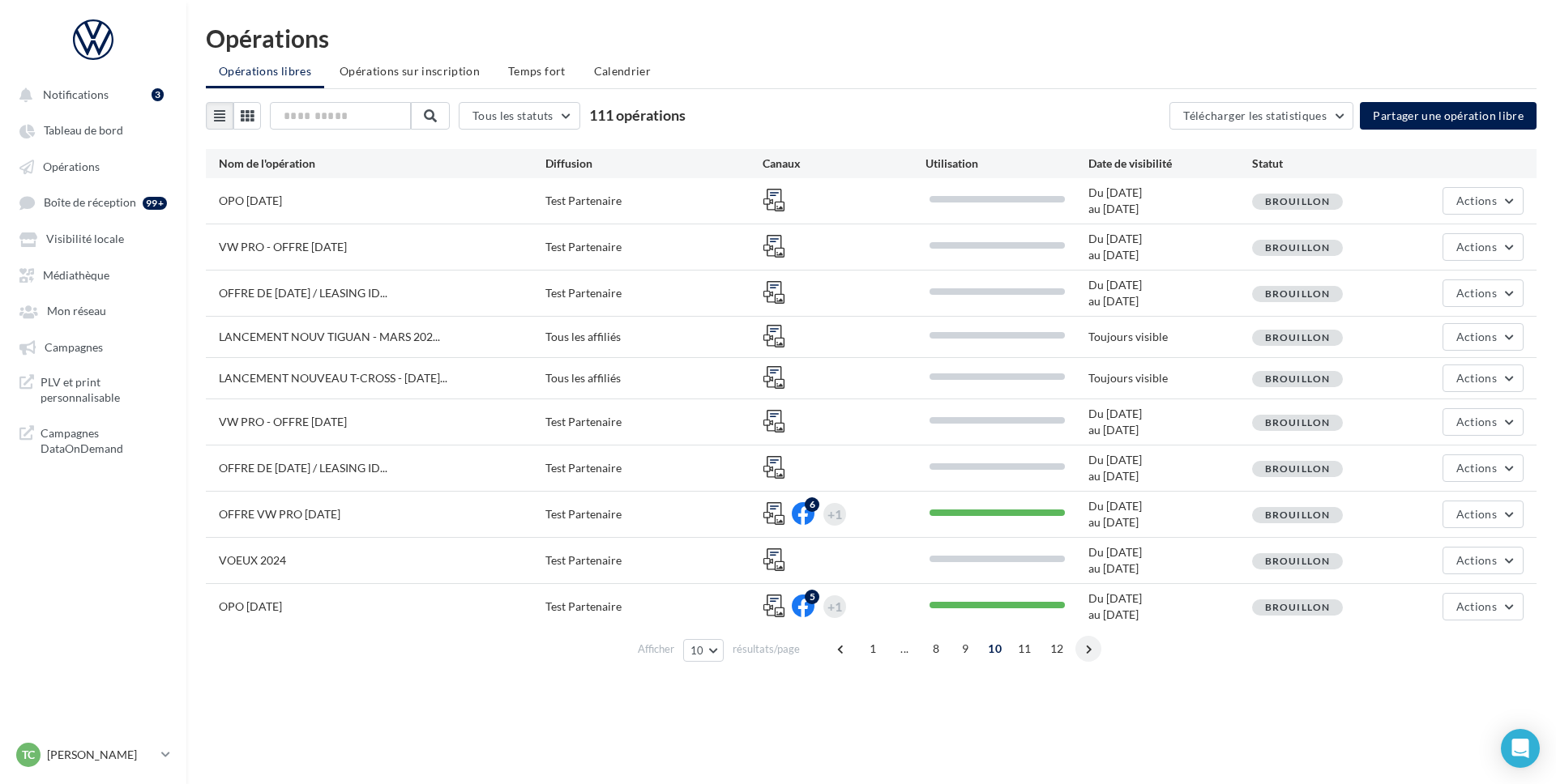
click at [1090, 650] on span at bounding box center [1088, 648] width 26 height 26
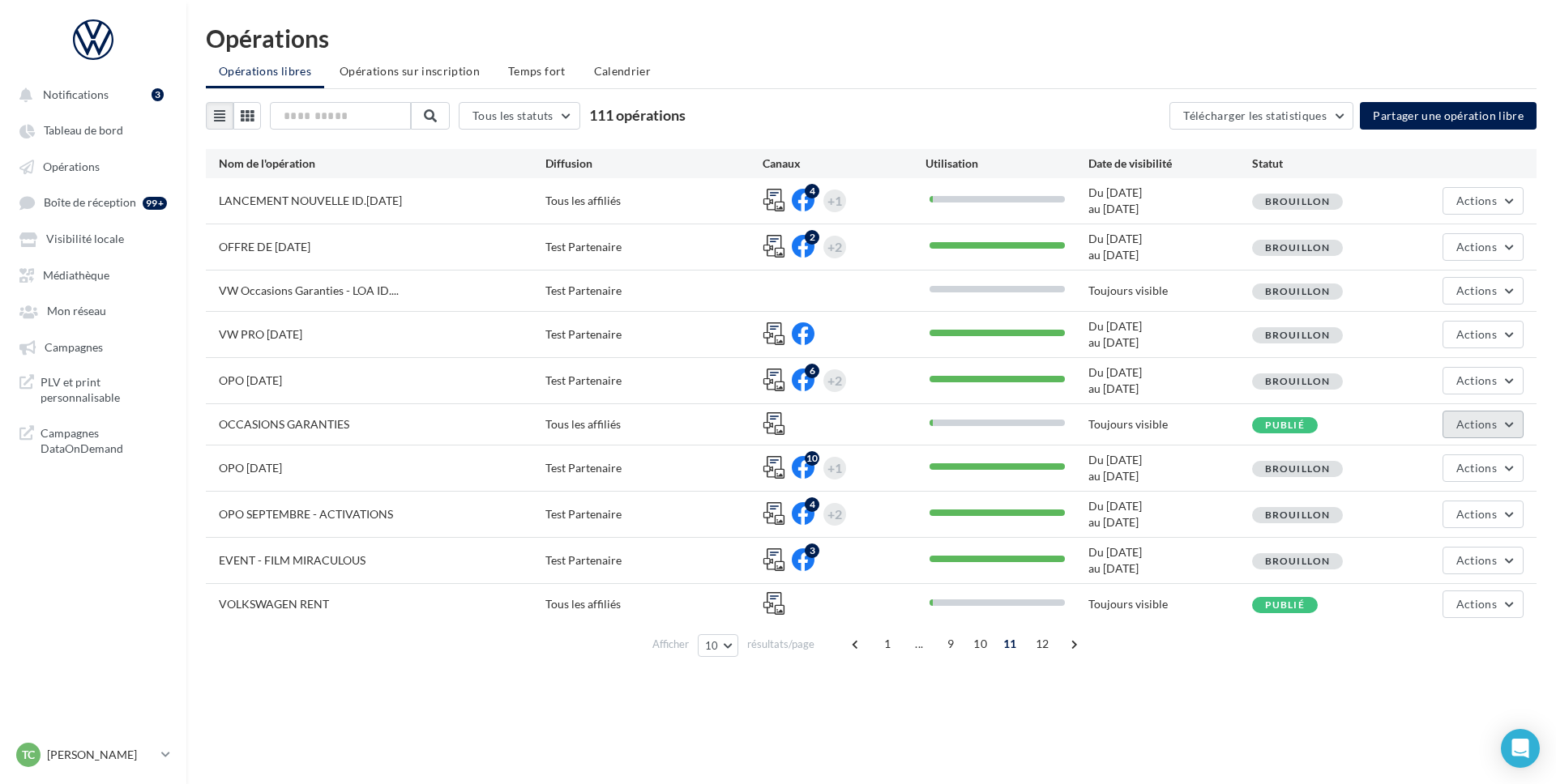
click at [1512, 423] on button "Actions" at bounding box center [1483, 424] width 81 height 28
click at [1437, 468] on button "Editer" at bounding box center [1443, 462] width 162 height 42
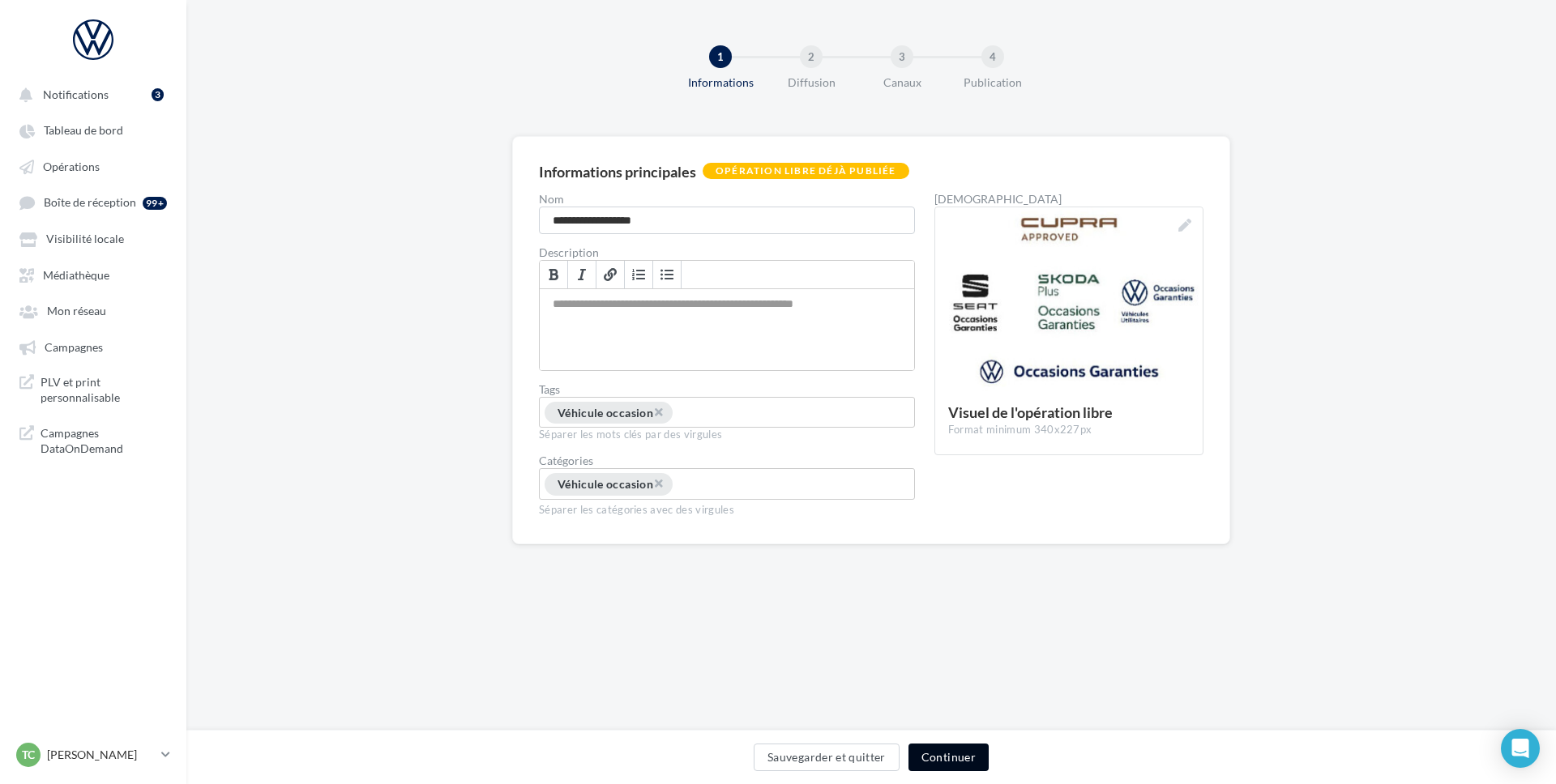
click at [944, 756] on button "Continuer" at bounding box center [948, 757] width 80 height 28
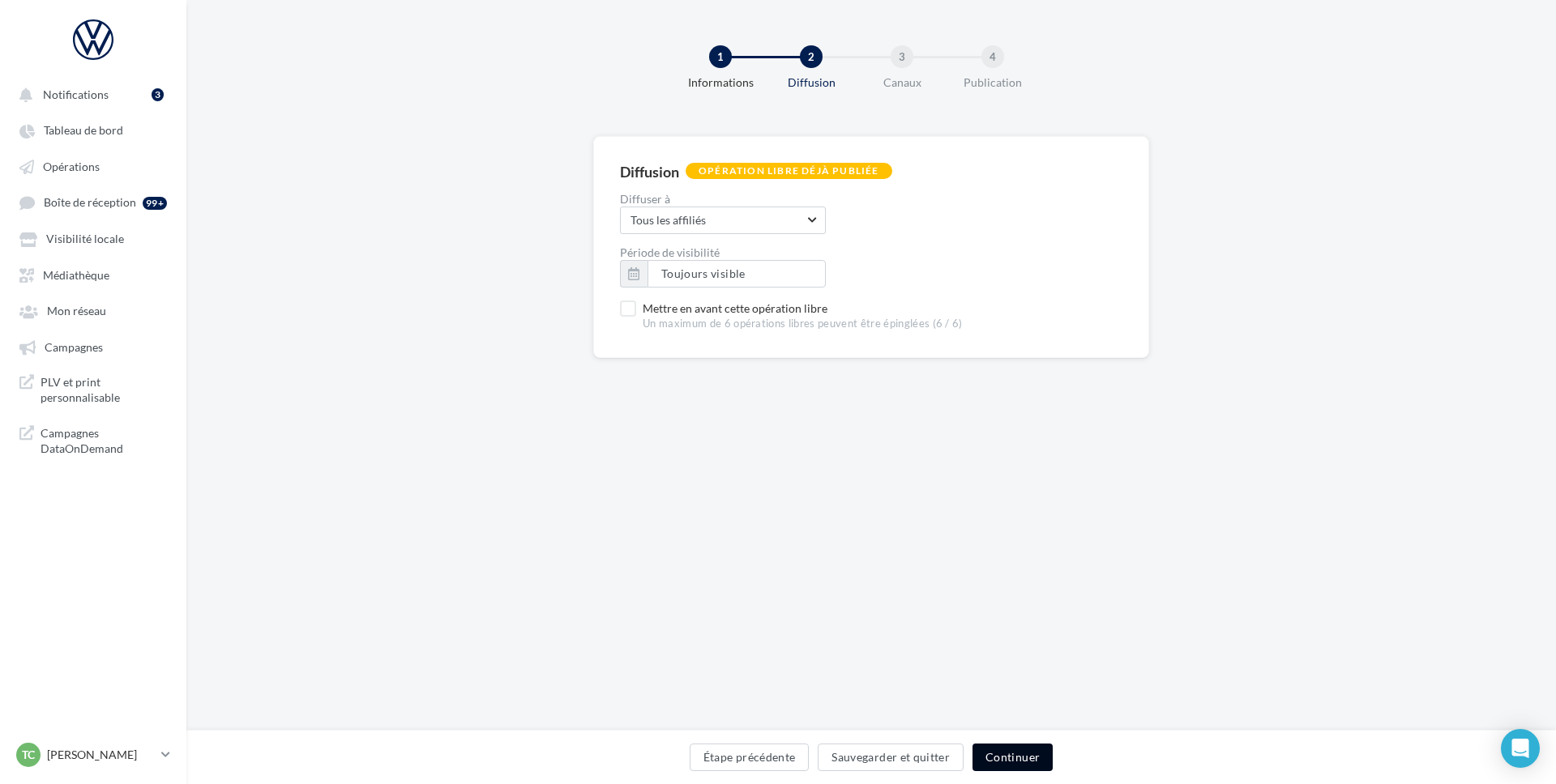
click at [998, 758] on button "Continuer" at bounding box center [1012, 757] width 80 height 28
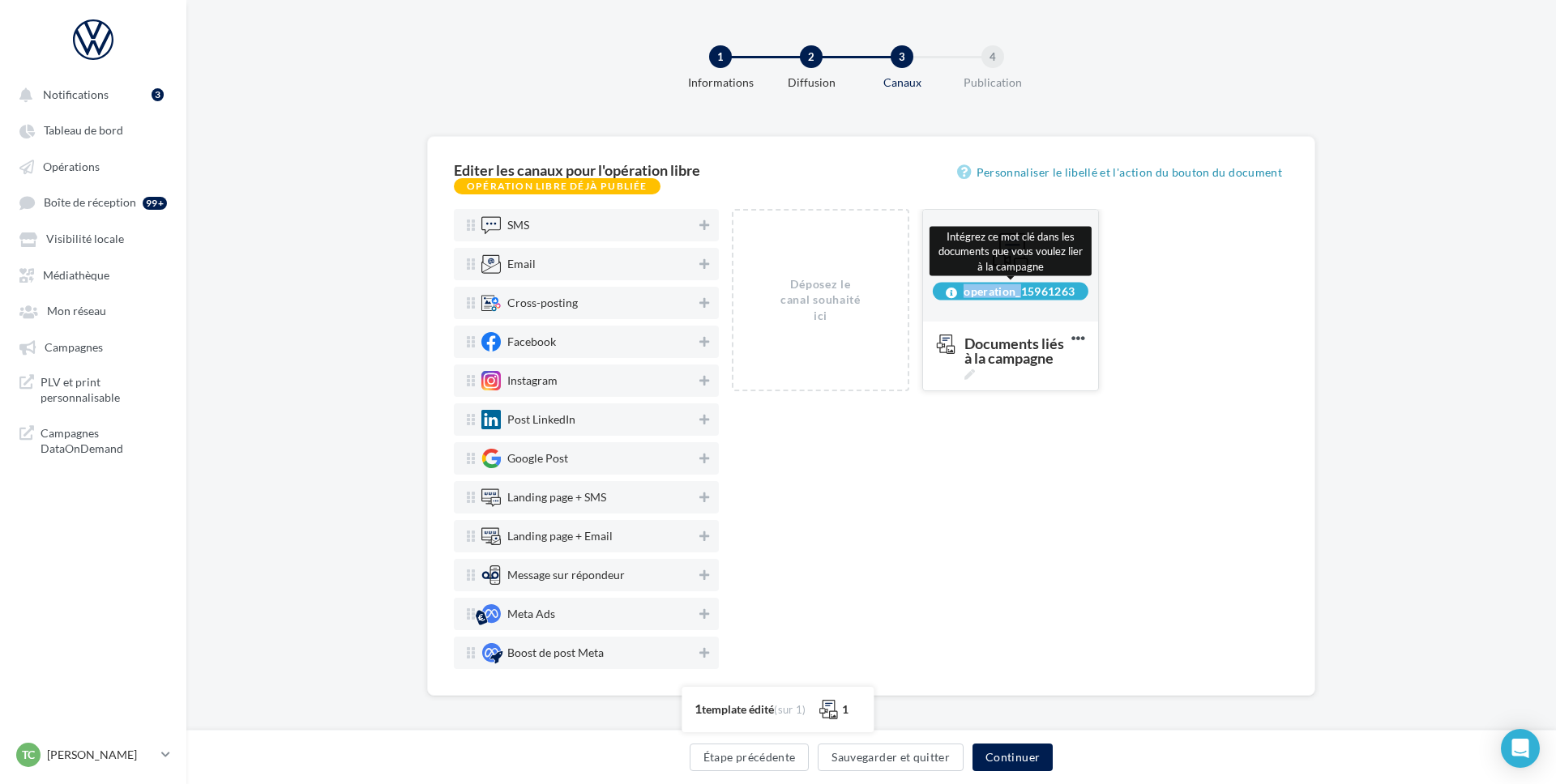
drag, startPoint x: 1078, startPoint y: 294, endPoint x: 961, endPoint y: 294, distance: 117.0
click at [961, 294] on div "operation_15961263" at bounding box center [1010, 292] width 155 height 18
click at [1078, 298] on div "operation_15961263" at bounding box center [1010, 292] width 155 height 18
drag, startPoint x: 1080, startPoint y: 294, endPoint x: 966, endPoint y: 294, distance: 114.0
click at [966, 294] on div "operation_15961263" at bounding box center [1010, 292] width 155 height 18
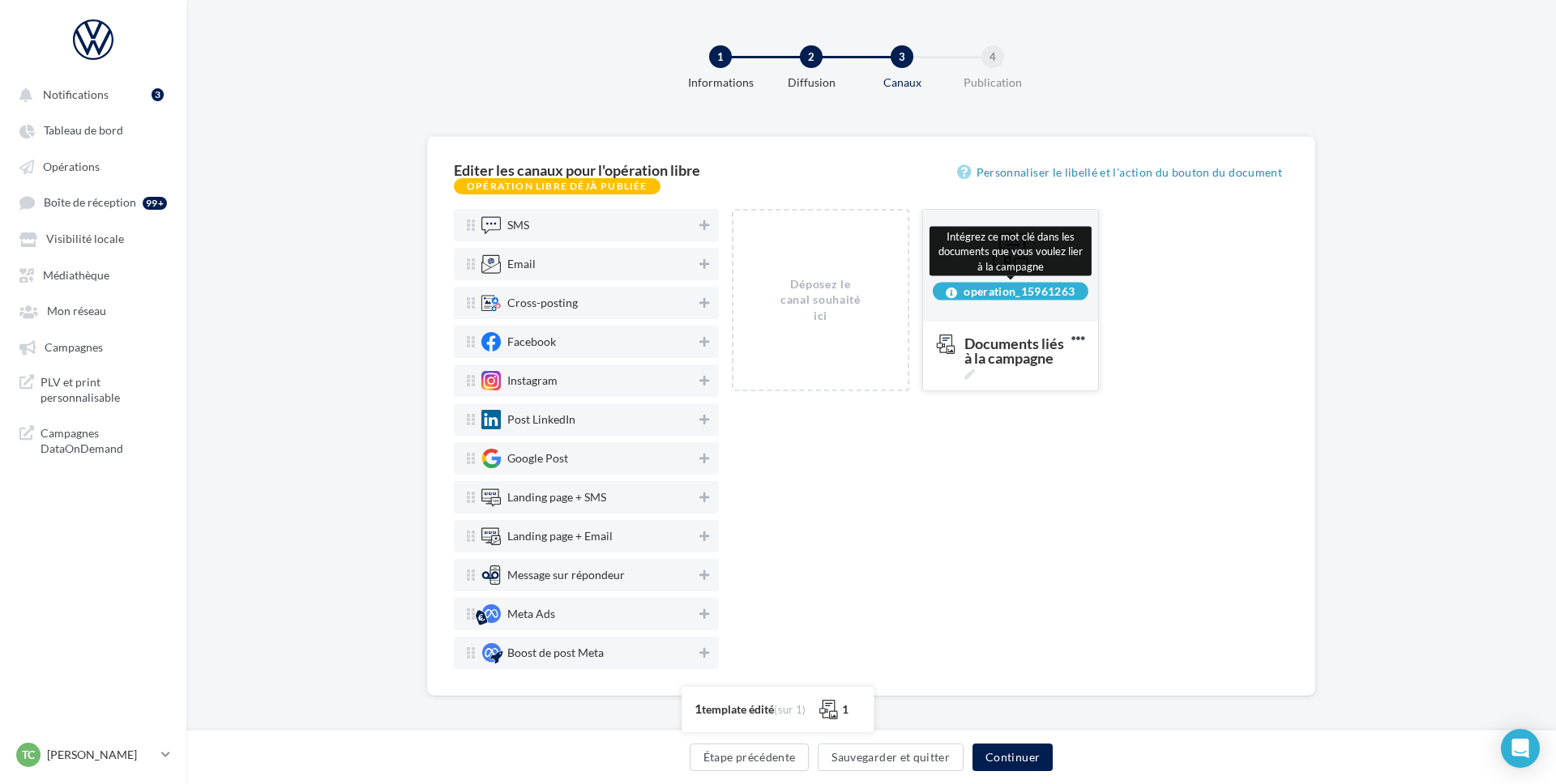
copy div "operation_15961263"
click at [105, 754] on p "[PERSON_NAME]" at bounding box center [101, 755] width 108 height 16
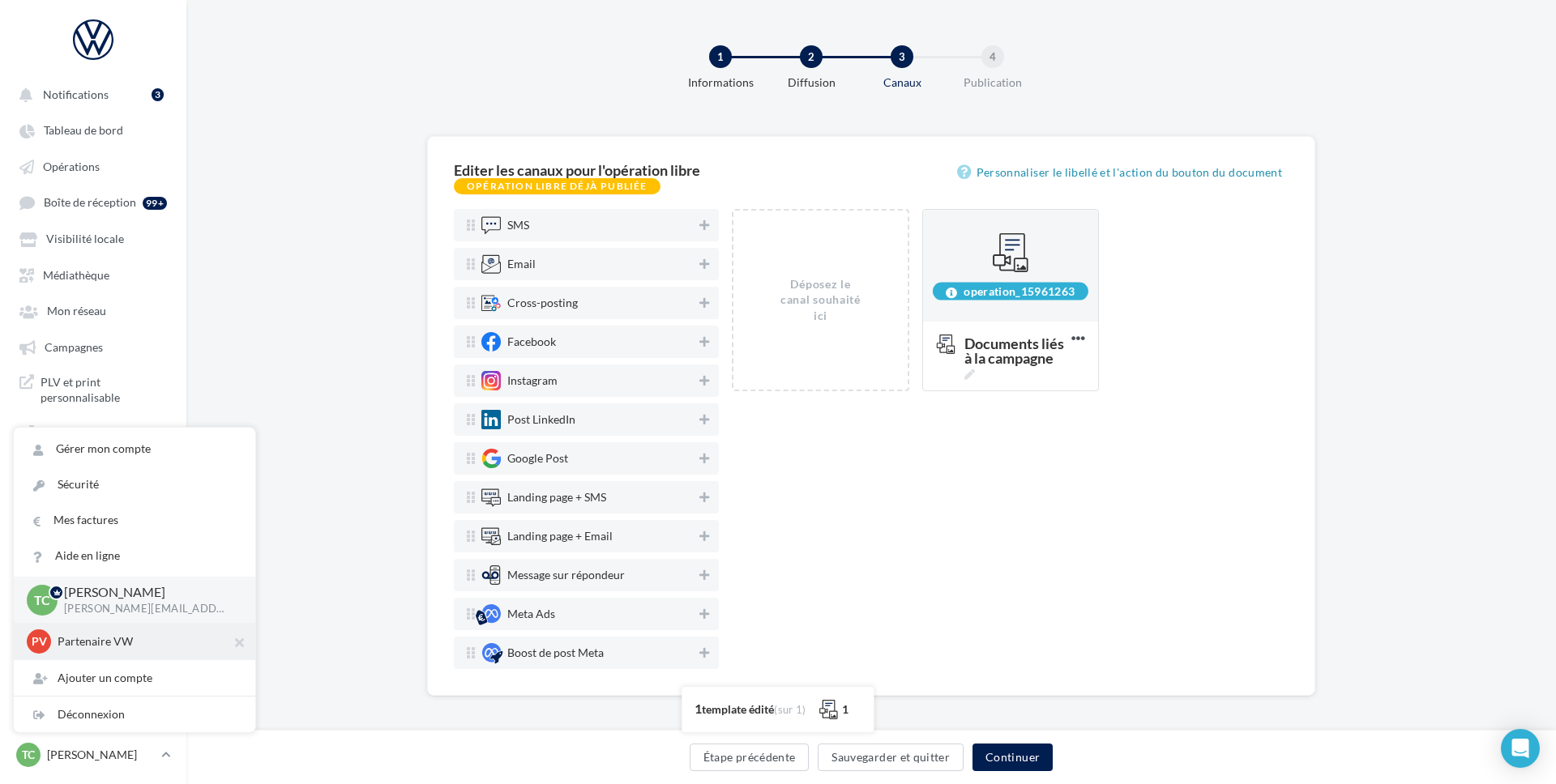
click at [84, 643] on p "Partenaire VW" at bounding box center [146, 642] width 178 height 16
